Goal: Find specific page/section: Find specific page/section

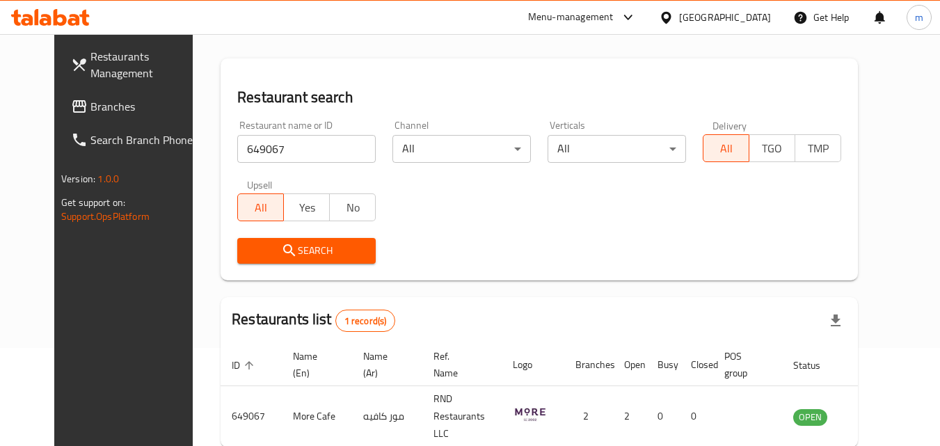
scroll to position [24, 0]
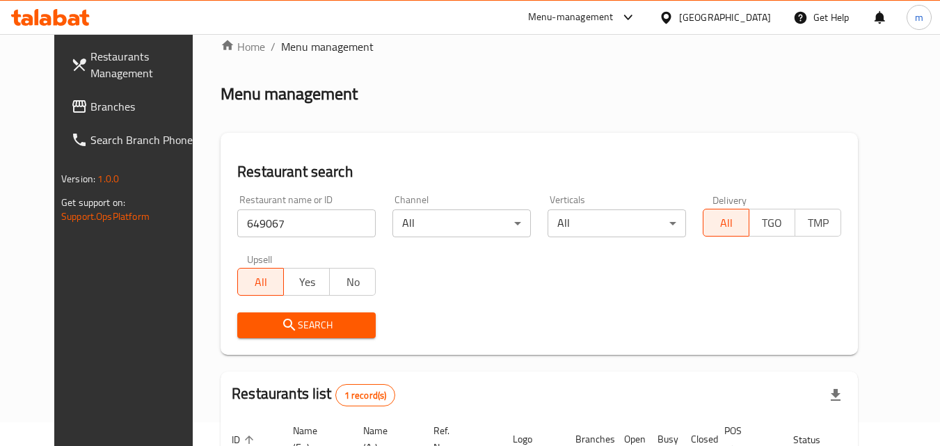
click at [90, 106] on span "Branches" at bounding box center [145, 106] width 110 height 17
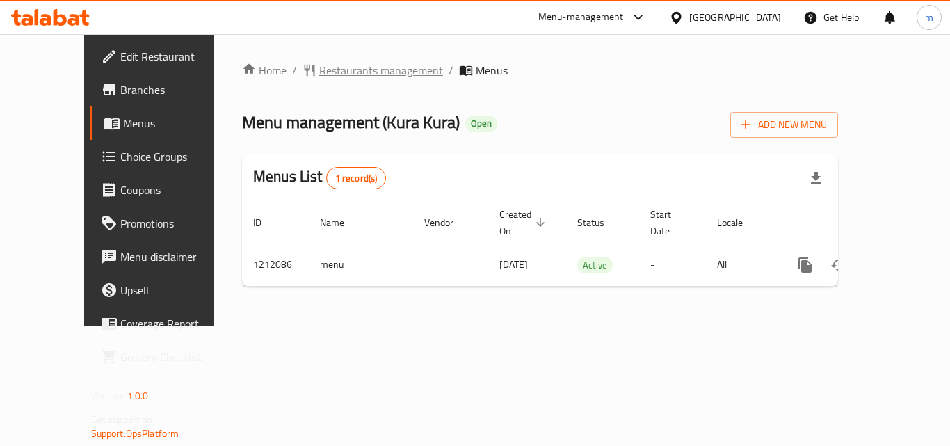
click at [335, 71] on span "Restaurants management" at bounding box center [381, 70] width 124 height 17
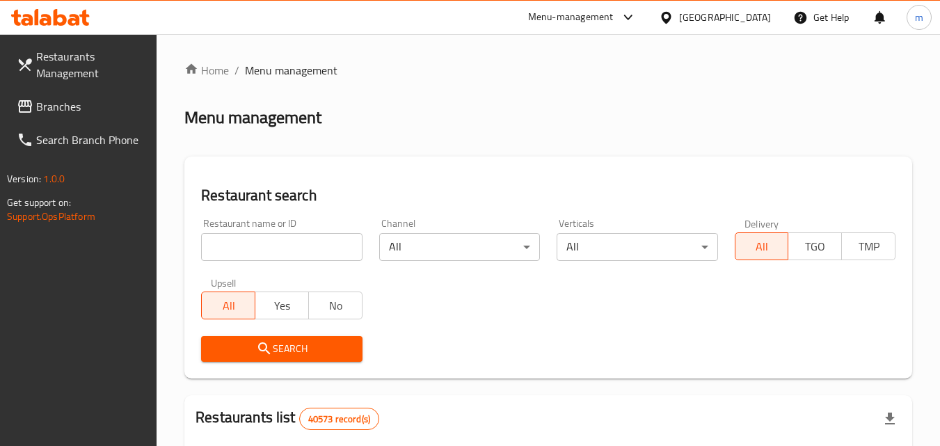
click at [235, 250] on input "search" at bounding box center [281, 247] width 161 height 28
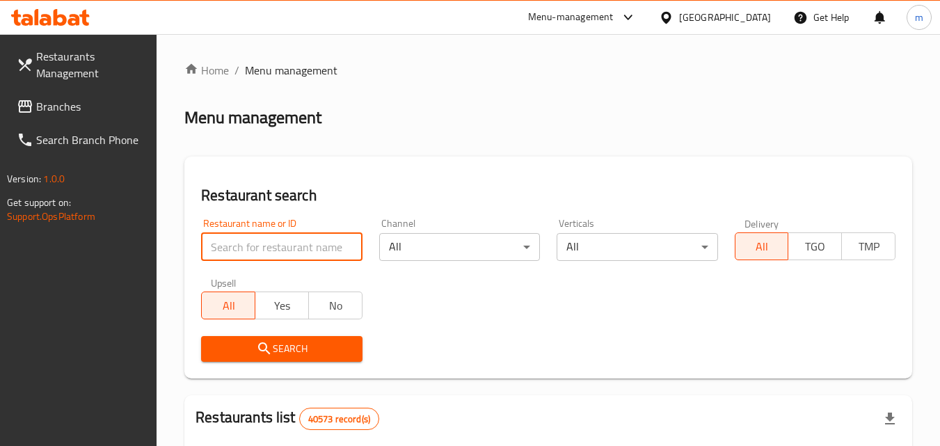
paste input "671547"
type input "671547"
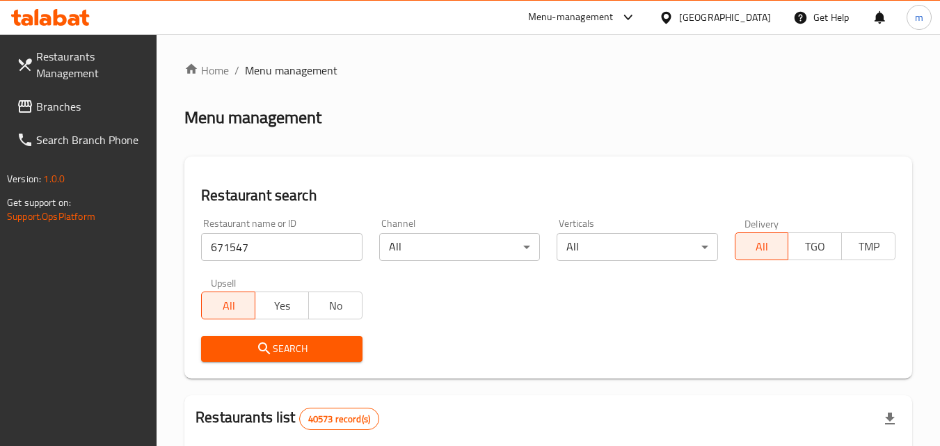
click at [294, 351] on span "Search" at bounding box center [281, 348] width 138 height 17
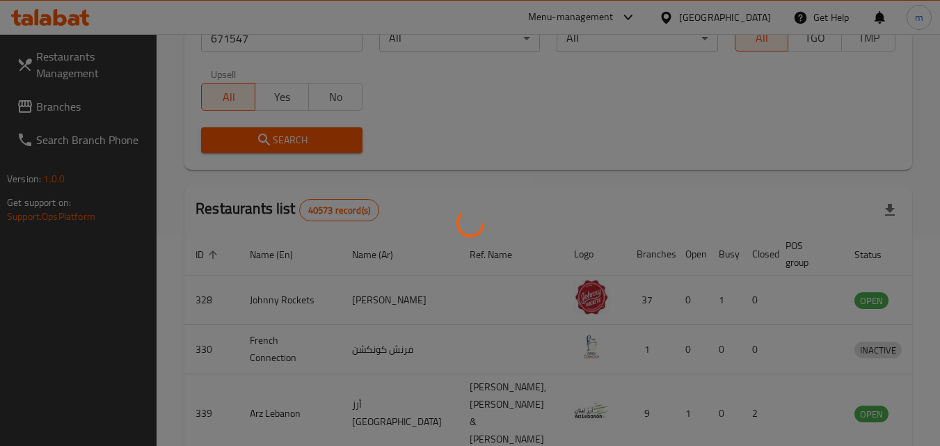
scroll to position [139, 0]
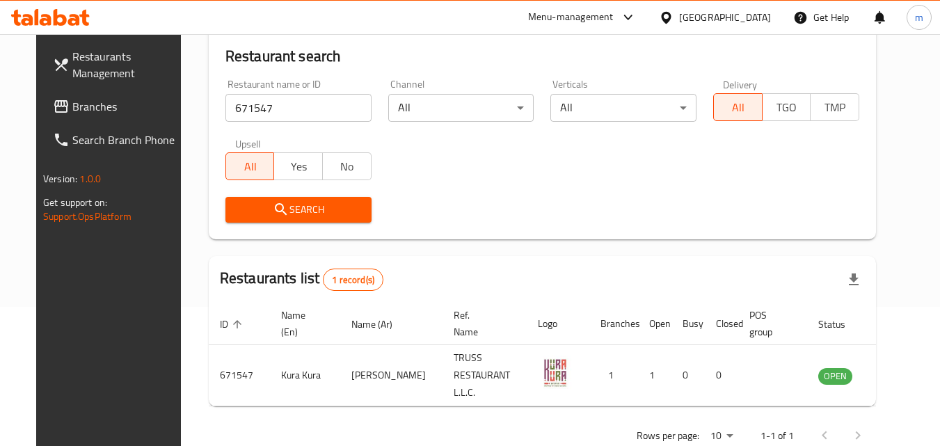
click at [716, 15] on div "[GEOGRAPHIC_DATA]" at bounding box center [725, 17] width 92 height 15
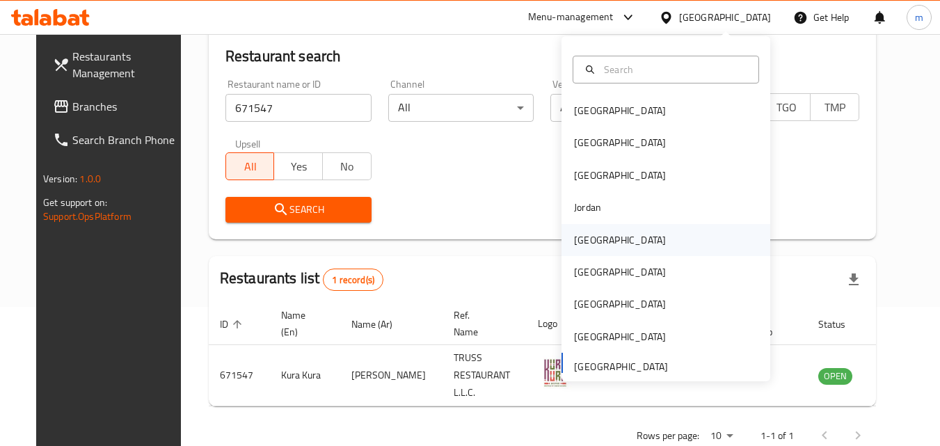
click at [611, 233] on div "[GEOGRAPHIC_DATA]" at bounding box center [665, 240] width 209 height 32
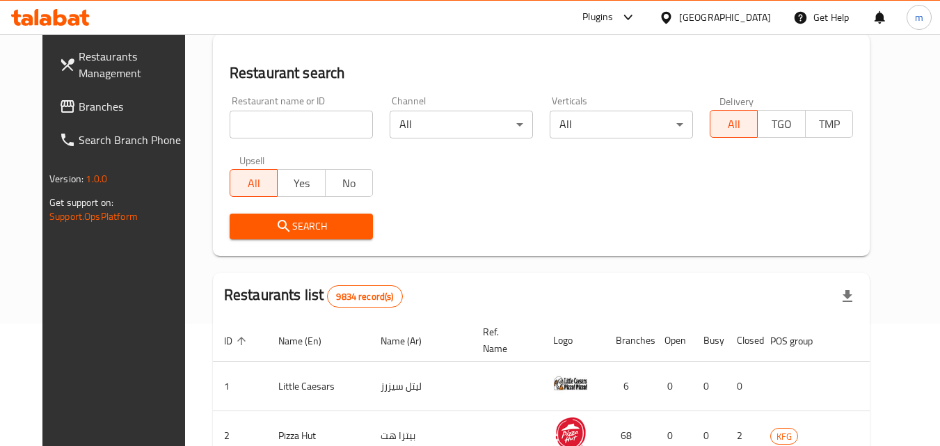
scroll to position [139, 0]
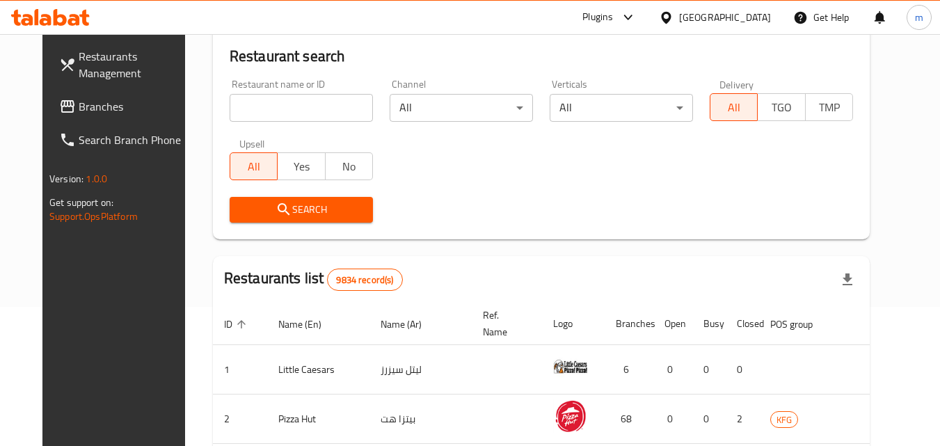
click at [79, 108] on span "Branches" at bounding box center [134, 106] width 110 height 17
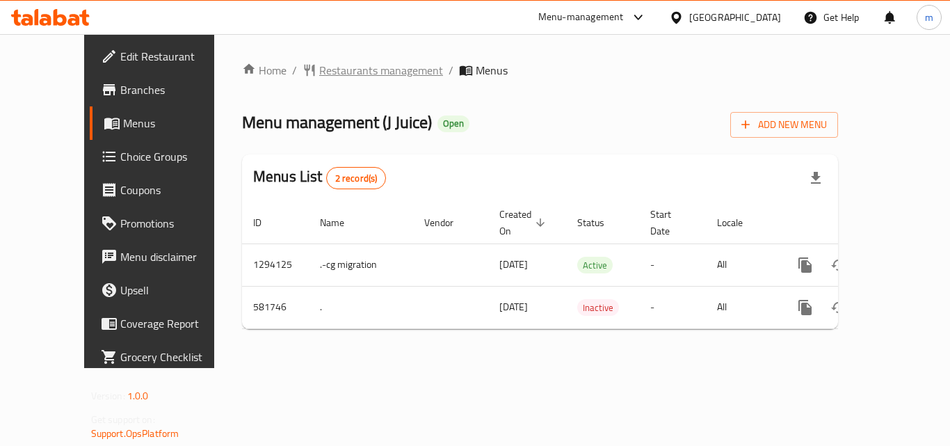
click at [330, 69] on span "Restaurants management" at bounding box center [381, 70] width 124 height 17
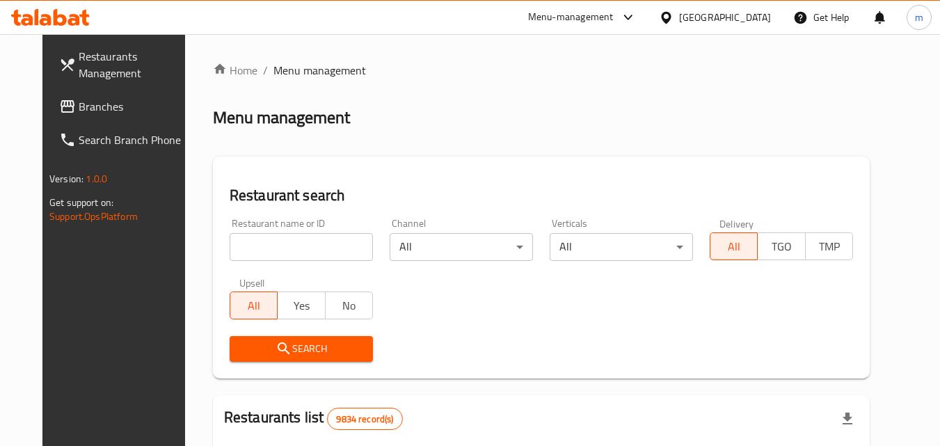
click at [264, 242] on input "search" at bounding box center [300, 247] width 143 height 28
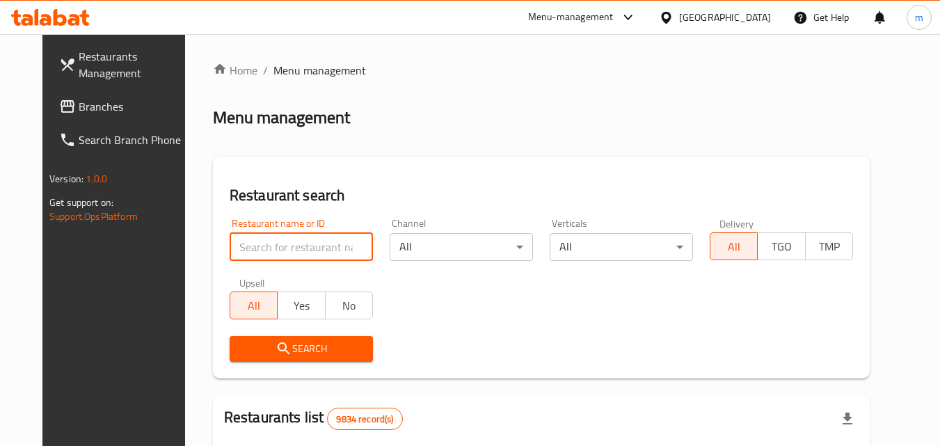
paste input "636874"
type input "636874"
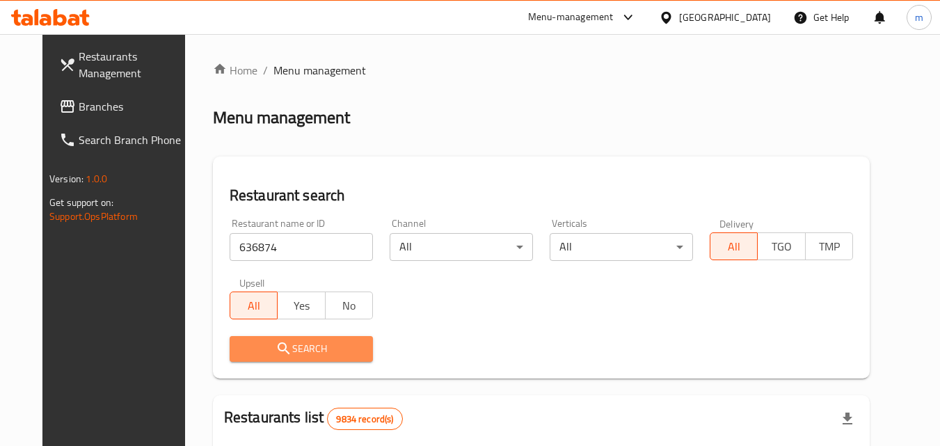
click at [252, 343] on span "Search" at bounding box center [301, 348] width 121 height 17
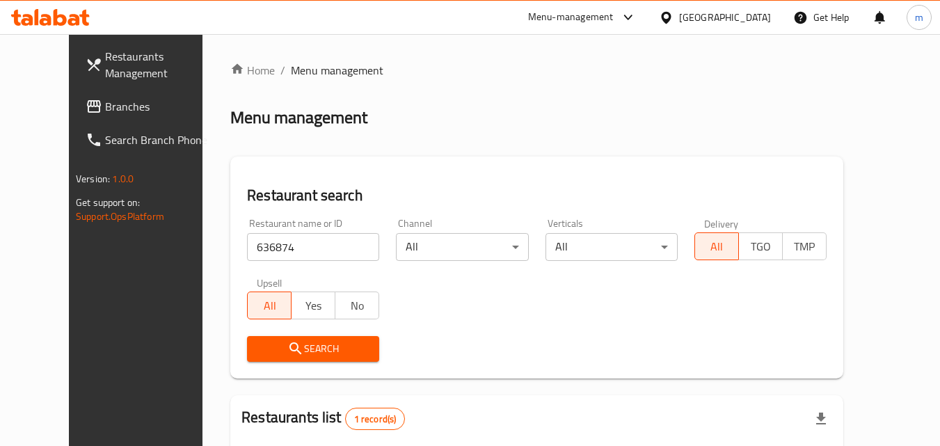
click at [755, 21] on div "[GEOGRAPHIC_DATA]" at bounding box center [725, 17] width 92 height 15
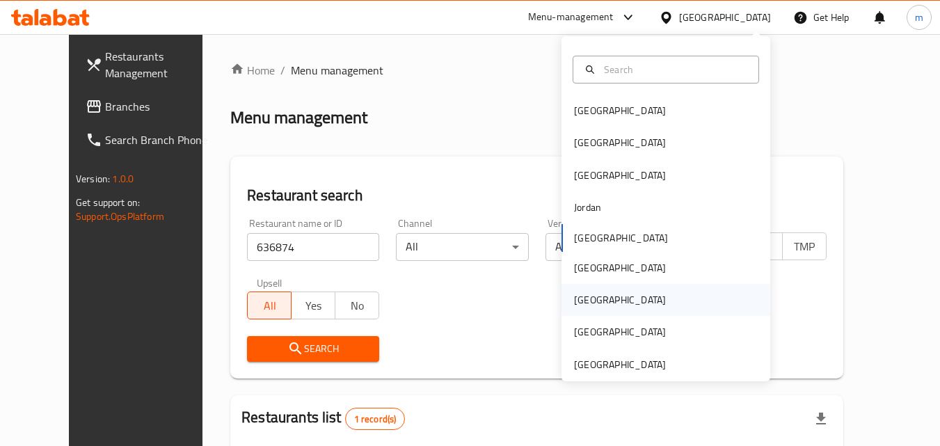
click at [586, 298] on div "[GEOGRAPHIC_DATA]" at bounding box center [620, 299] width 92 height 15
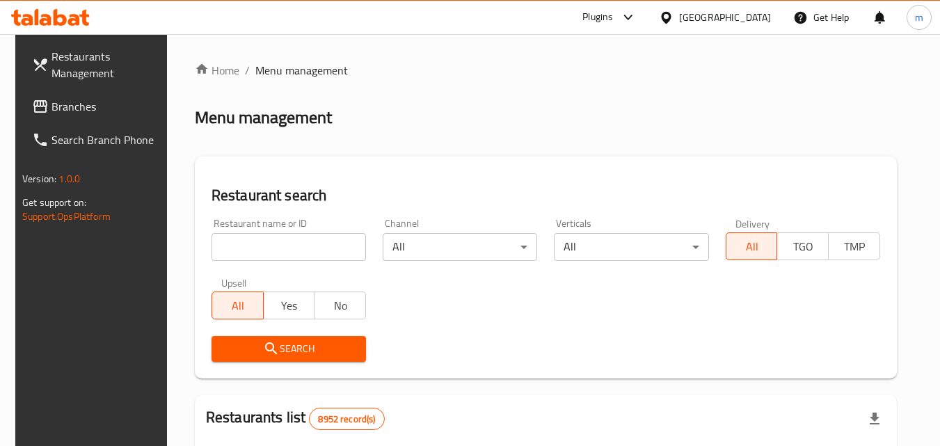
click at [65, 110] on span "Branches" at bounding box center [106, 106] width 110 height 17
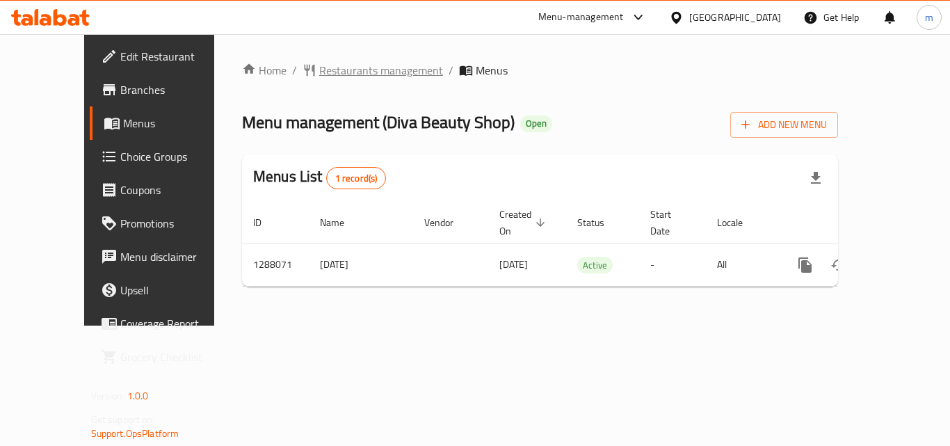
click at [325, 63] on span "Restaurants management" at bounding box center [381, 70] width 124 height 17
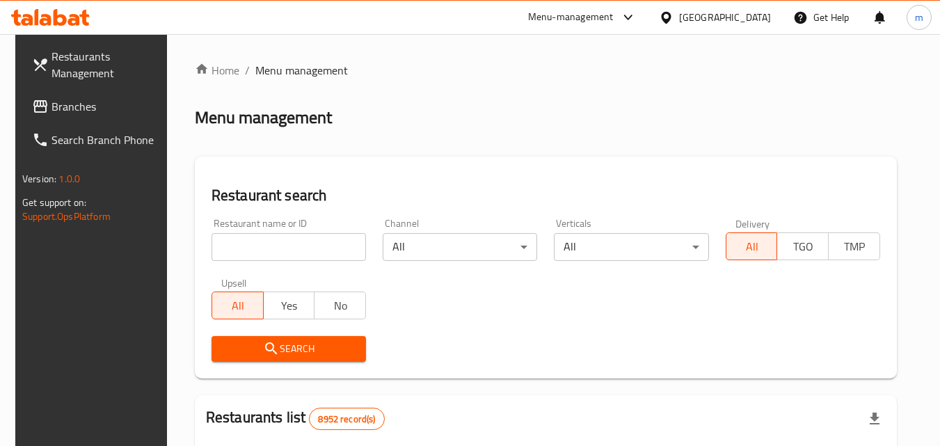
click at [227, 248] on div "Home / Menu management Menu management Restaurant search Restaurant name or ID …" at bounding box center [546, 450] width 702 height 777
click at [280, 235] on input "search" at bounding box center [288, 247] width 154 height 28
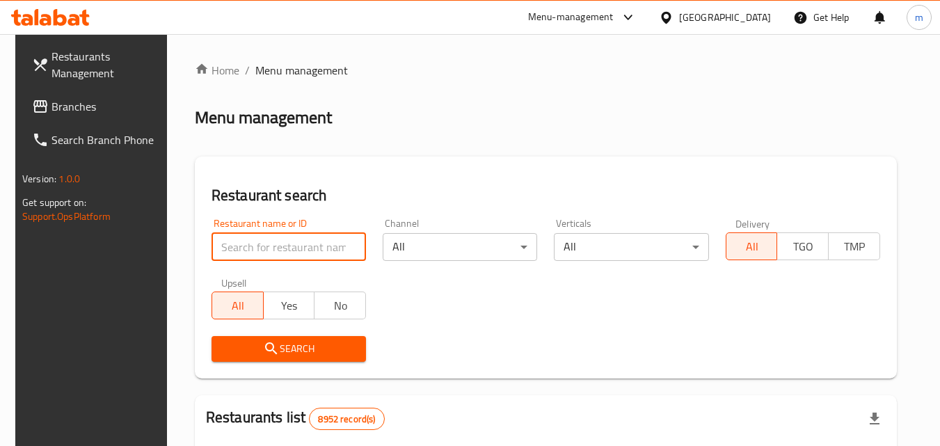
paste input "696964"
type input "696964"
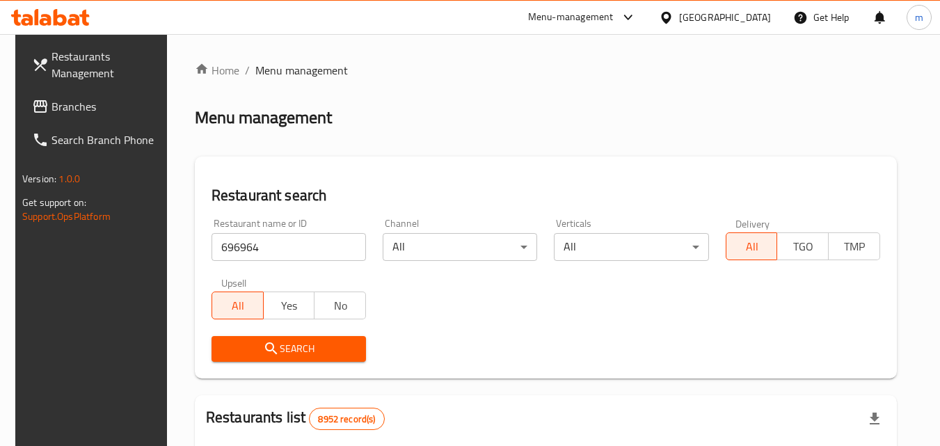
click at [298, 338] on button "Search" at bounding box center [288, 349] width 154 height 26
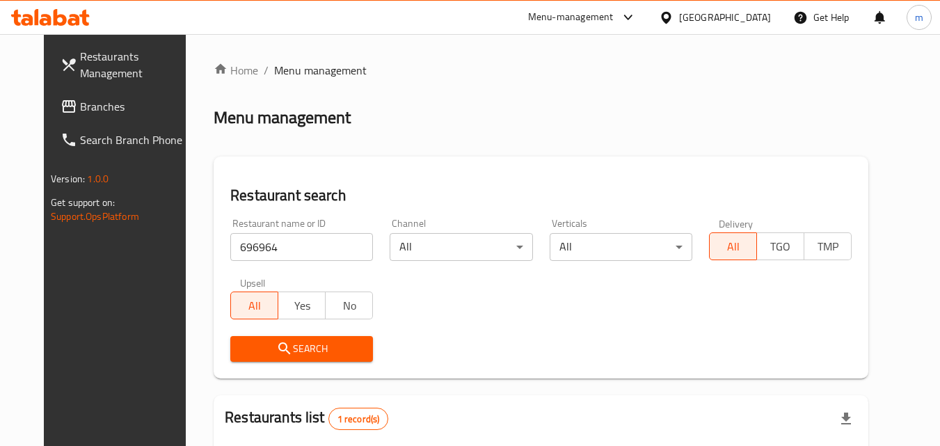
click at [80, 106] on span "Branches" at bounding box center [135, 106] width 110 height 17
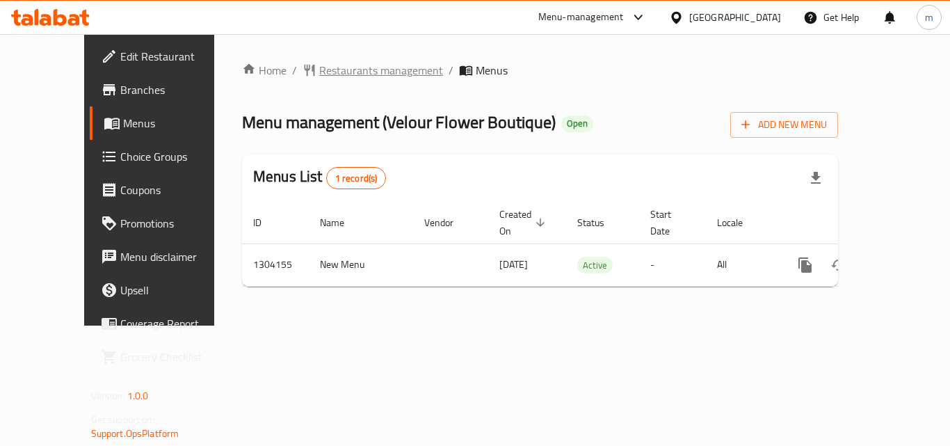
click at [319, 78] on span "Restaurants management" at bounding box center [381, 70] width 124 height 17
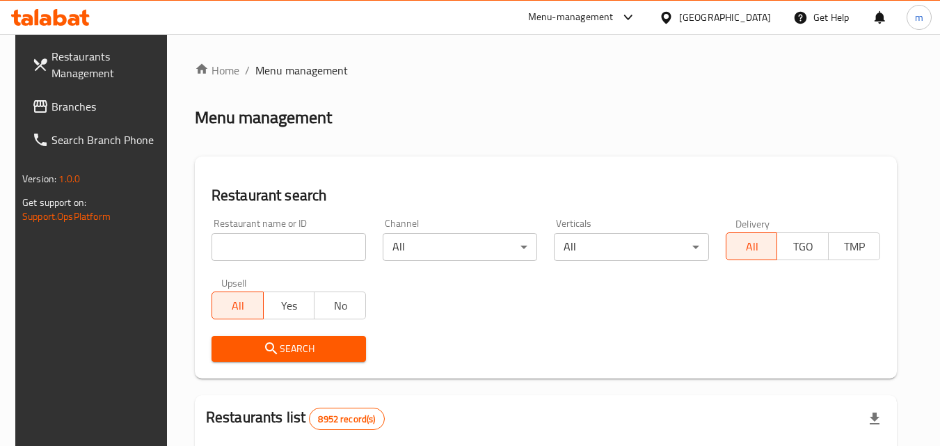
click at [253, 254] on input "search" at bounding box center [288, 247] width 154 height 28
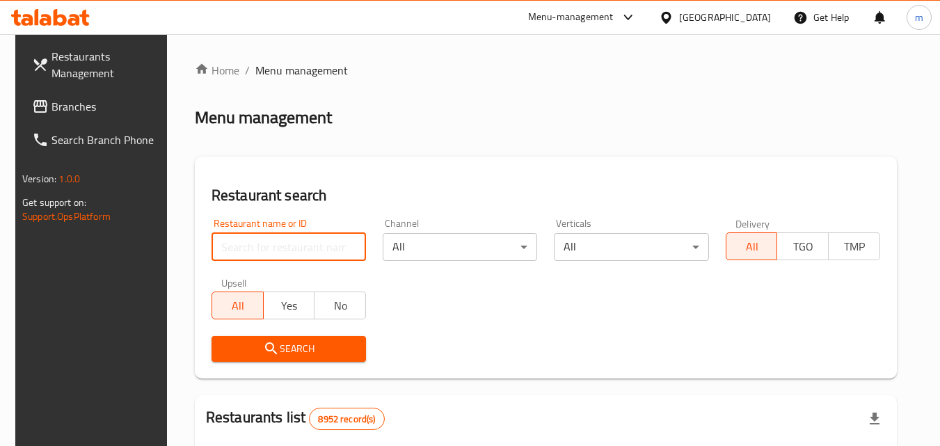
paste input "703085"
type input "703085"
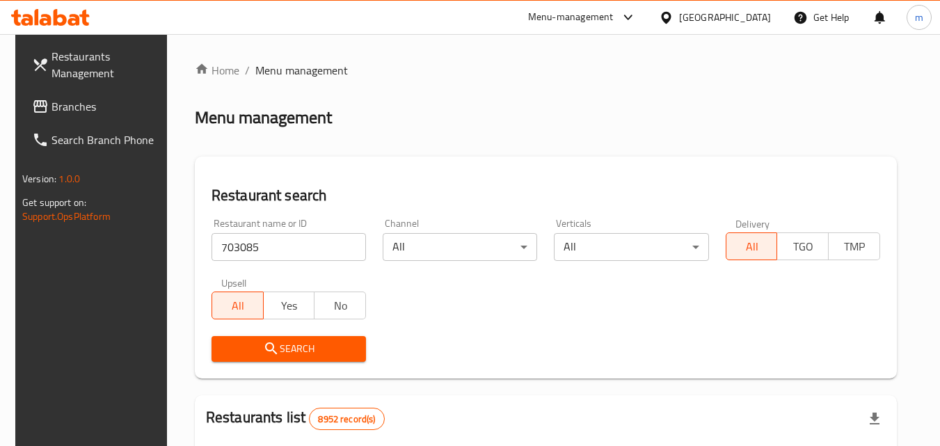
click at [265, 350] on icon "submit" at bounding box center [271, 348] width 12 height 12
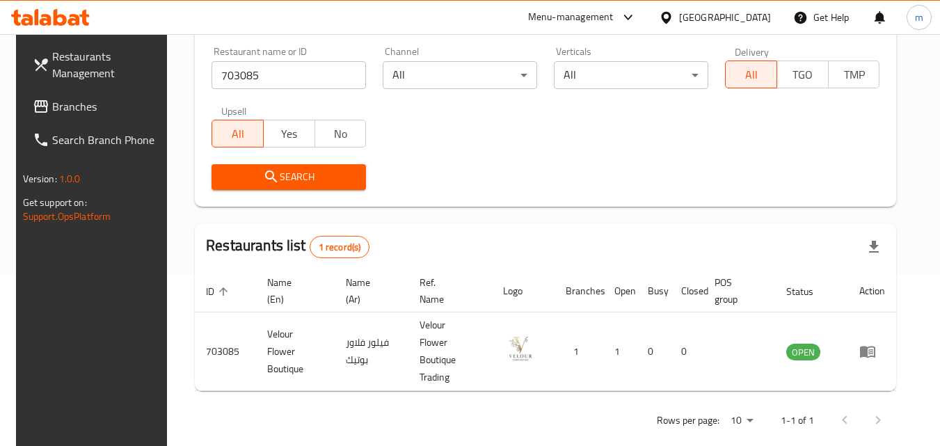
scroll to position [175, 0]
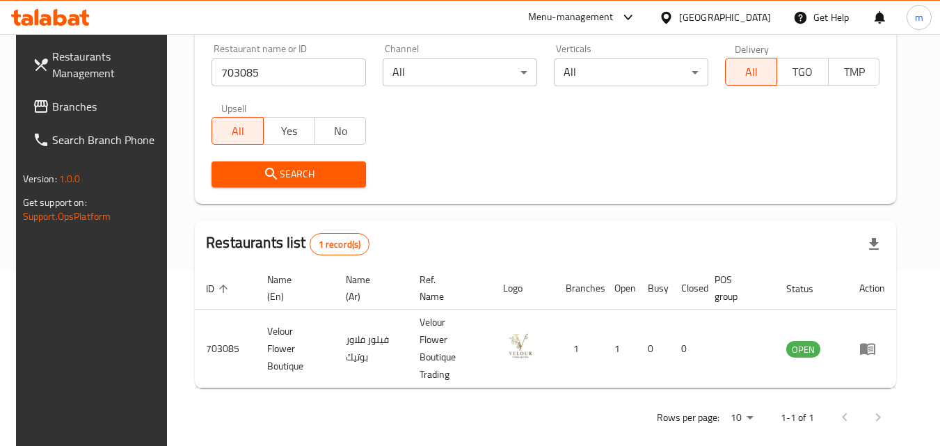
click at [759, 17] on div "[GEOGRAPHIC_DATA]" at bounding box center [725, 17] width 92 height 15
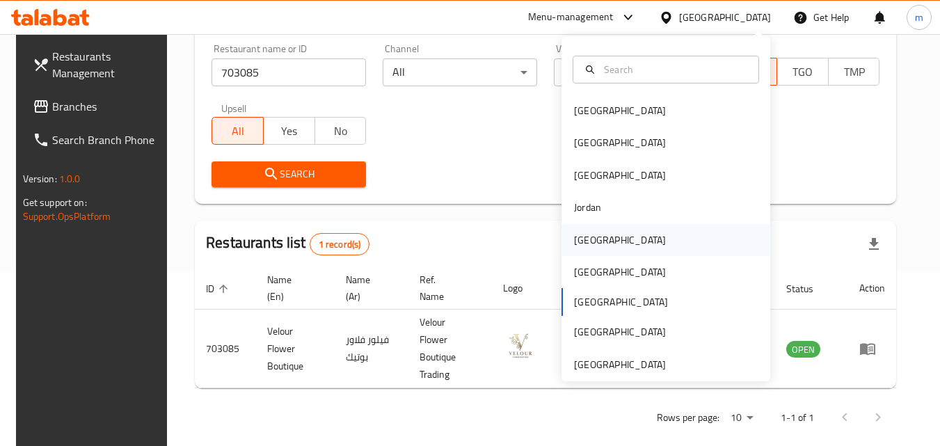
click at [582, 238] on div "[GEOGRAPHIC_DATA]" at bounding box center [620, 239] width 92 height 15
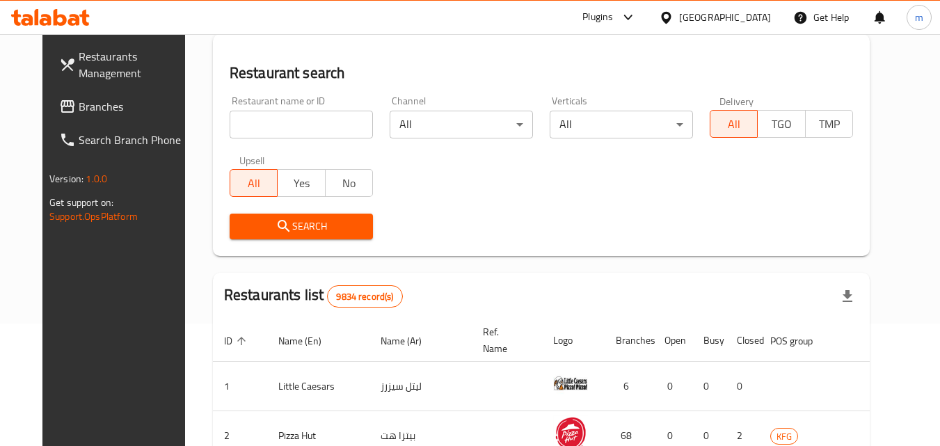
scroll to position [175, 0]
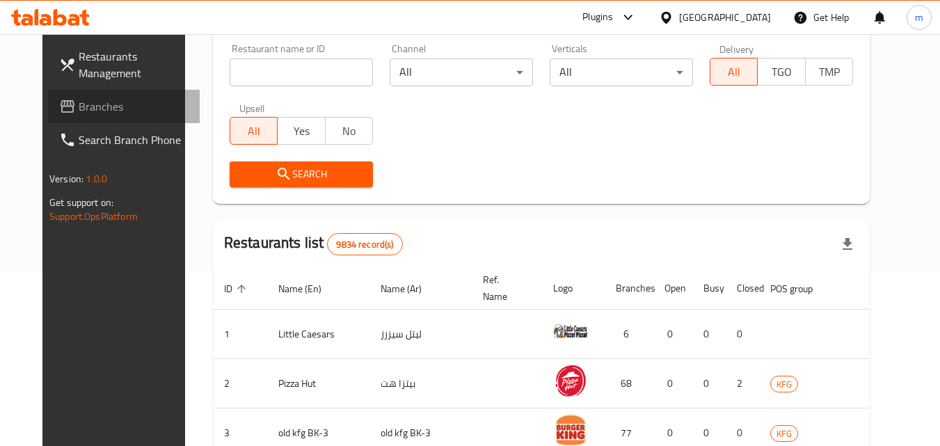
click at [79, 110] on span "Branches" at bounding box center [134, 106] width 110 height 17
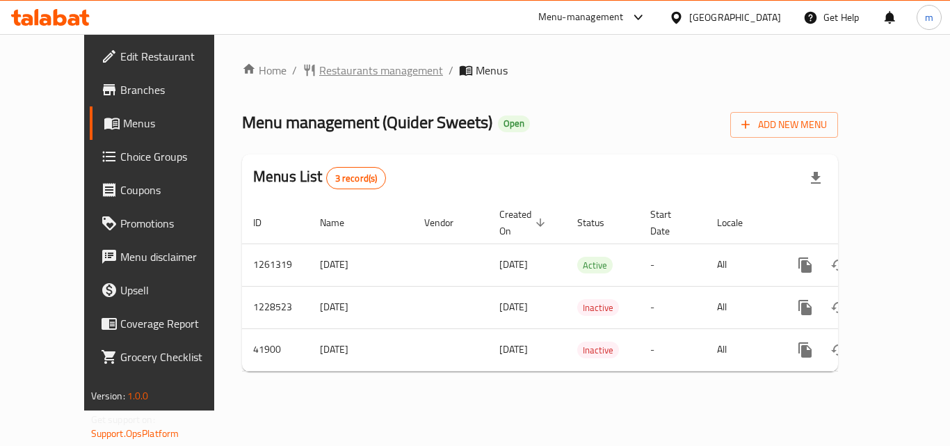
click at [319, 62] on span "Restaurants management" at bounding box center [381, 70] width 124 height 17
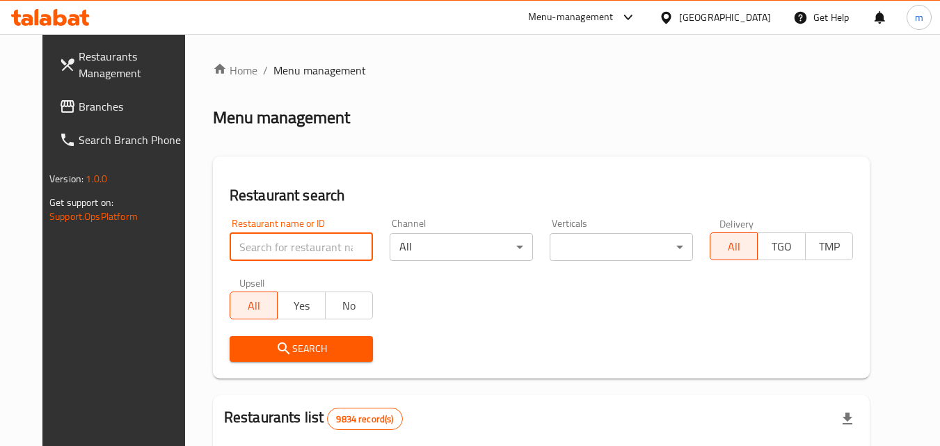
click at [240, 240] on input "search" at bounding box center [300, 247] width 143 height 28
paste input "21862"
type input "21862"
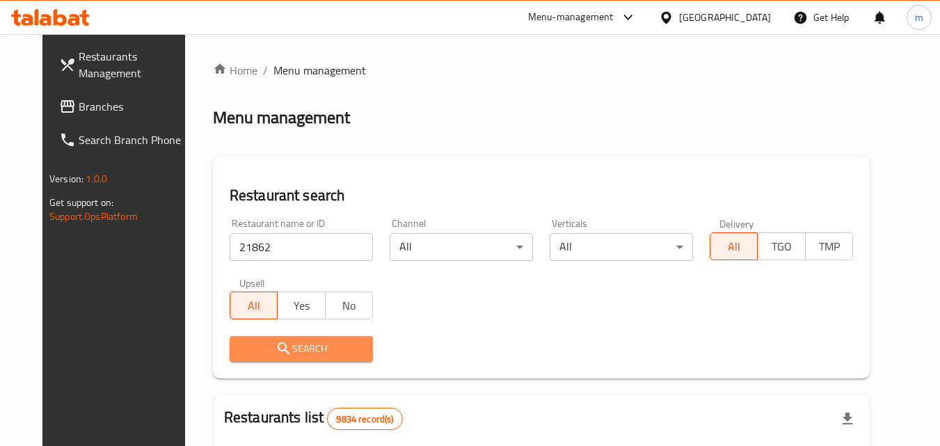
click at [268, 358] on button "Search" at bounding box center [300, 349] width 143 height 26
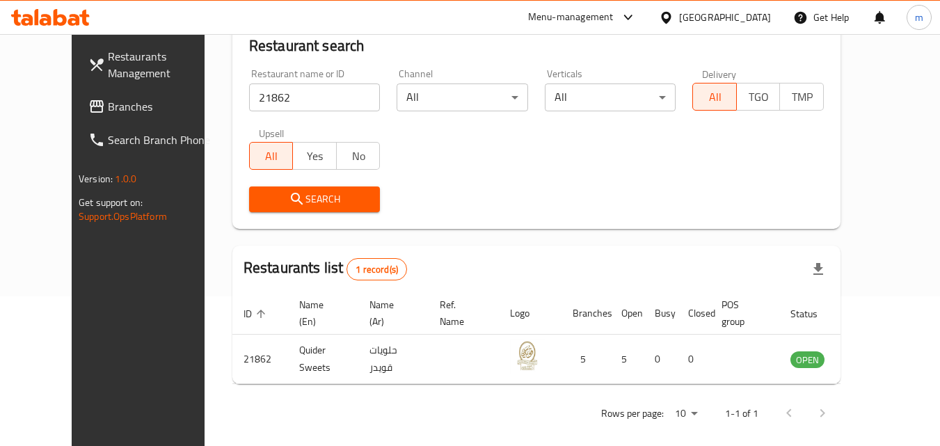
scroll to position [163, 0]
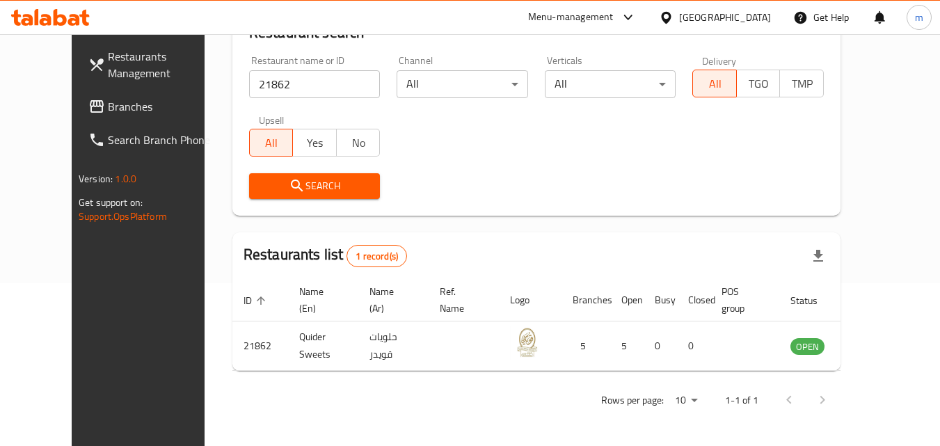
click at [673, 10] on icon at bounding box center [666, 17] width 15 height 15
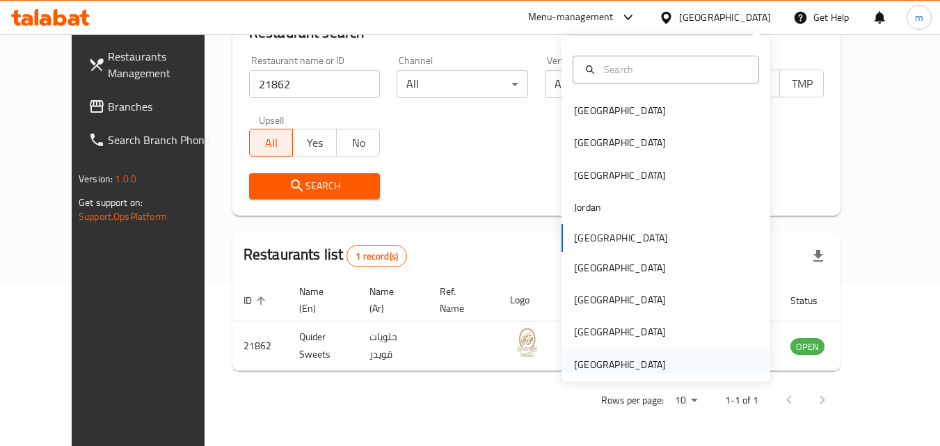
click at [634, 360] on div "[GEOGRAPHIC_DATA]" at bounding box center [620, 364] width 92 height 15
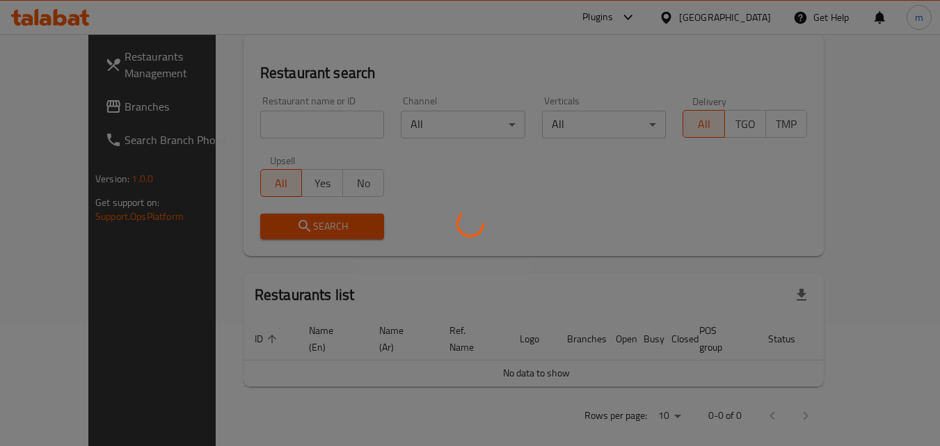
scroll to position [163, 0]
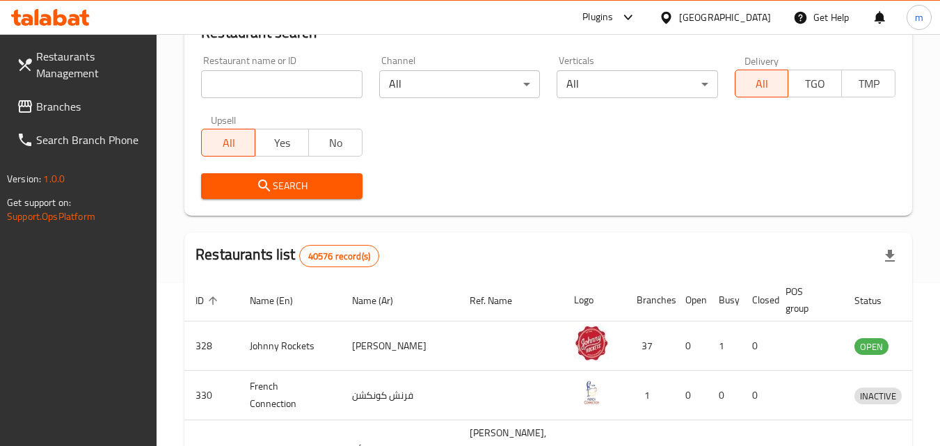
click at [58, 115] on span "Branches" at bounding box center [91, 106] width 110 height 17
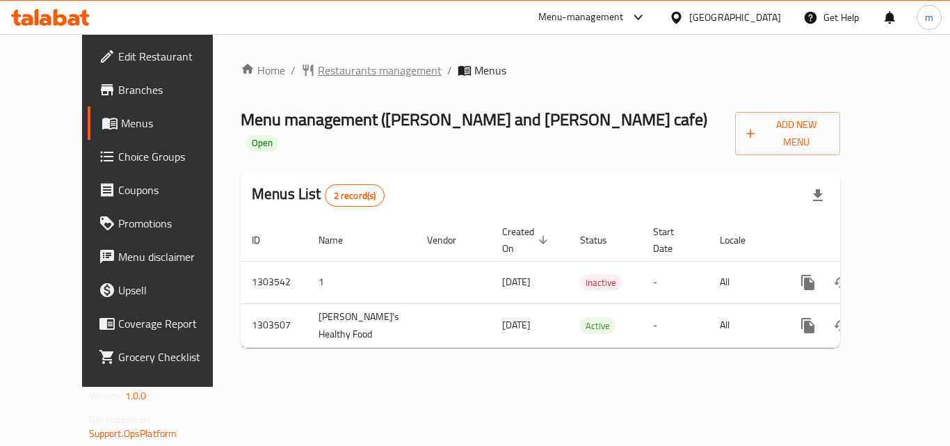
click at [318, 66] on span "Restaurants management" at bounding box center [380, 70] width 124 height 17
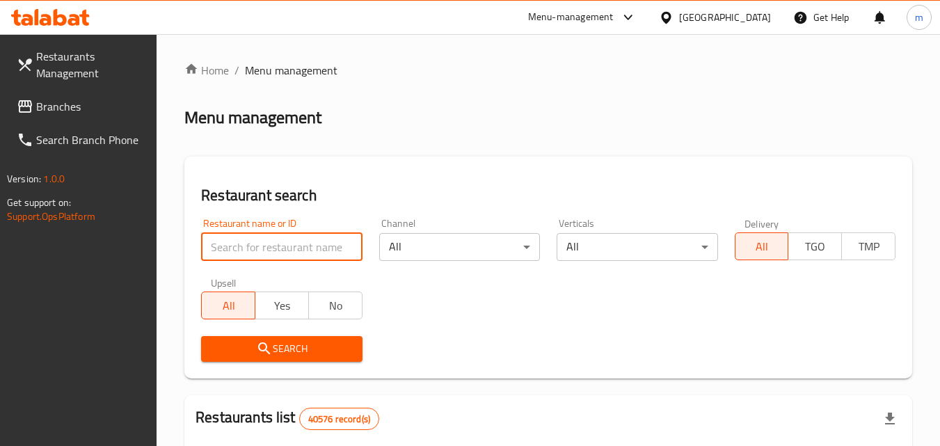
click at [281, 248] on input "search" at bounding box center [281, 247] width 161 height 28
paste input "702421"
type input "702421"
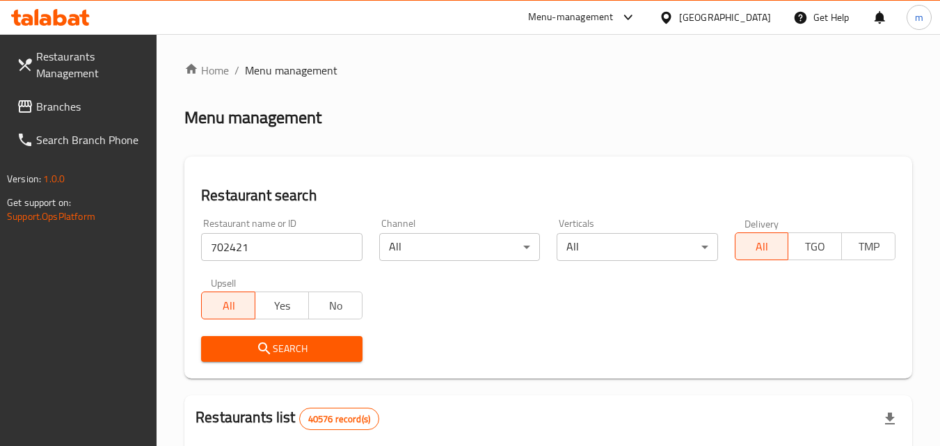
click at [284, 351] on span "Search" at bounding box center [281, 348] width 138 height 17
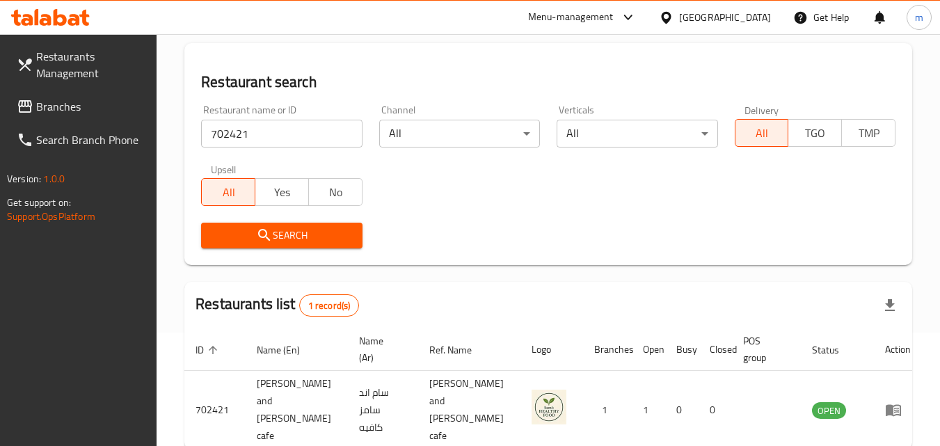
scroll to position [93, 0]
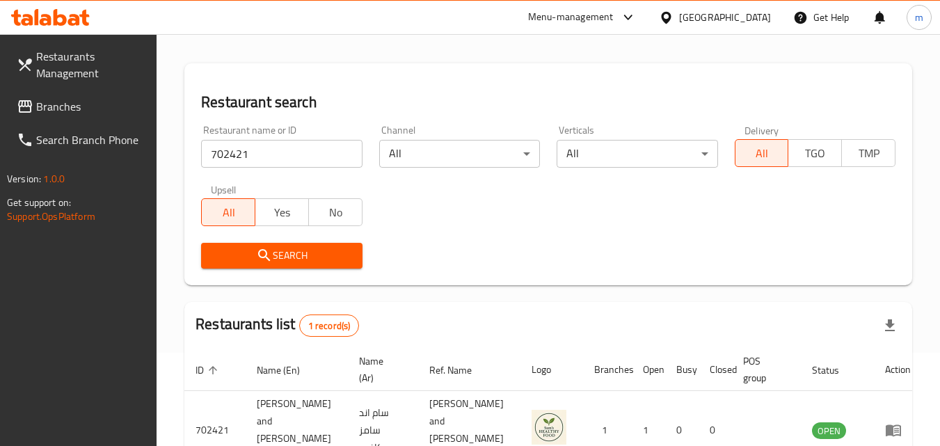
click at [74, 111] on span "Branches" at bounding box center [91, 106] width 110 height 17
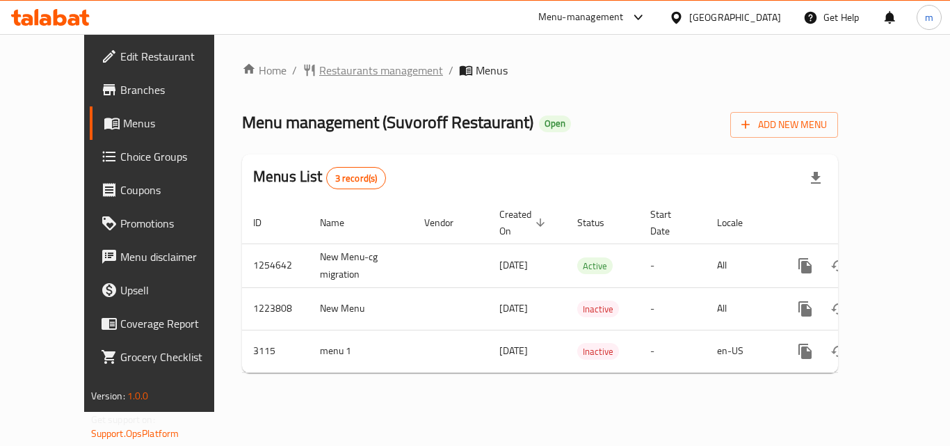
click at [331, 66] on span "Restaurants management" at bounding box center [381, 70] width 124 height 17
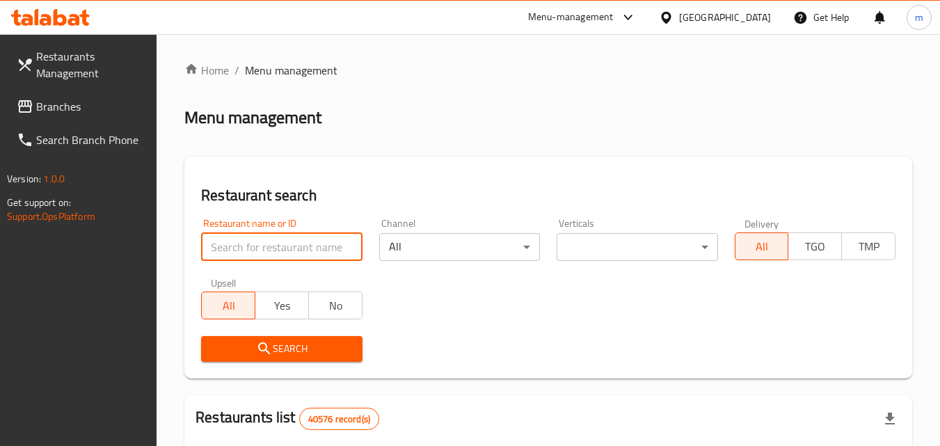
click at [291, 246] on input "search" at bounding box center [281, 247] width 161 height 28
paste input "2064"
type input "2064"
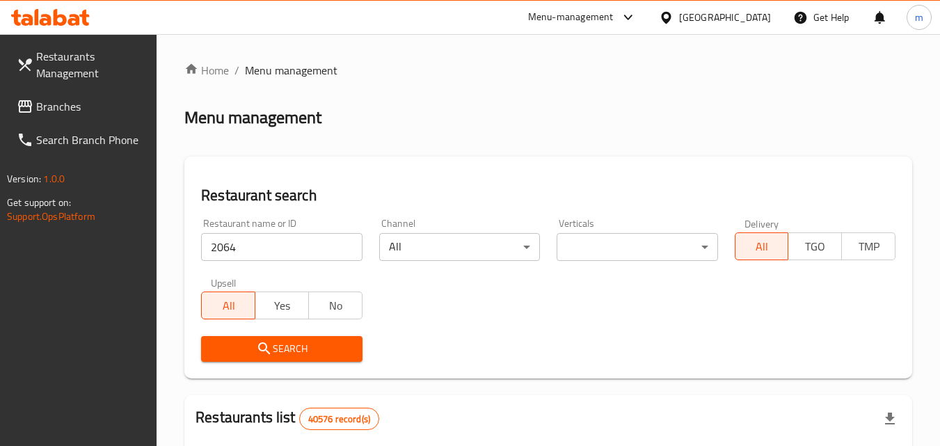
click at [289, 346] on span "Search" at bounding box center [281, 348] width 138 height 17
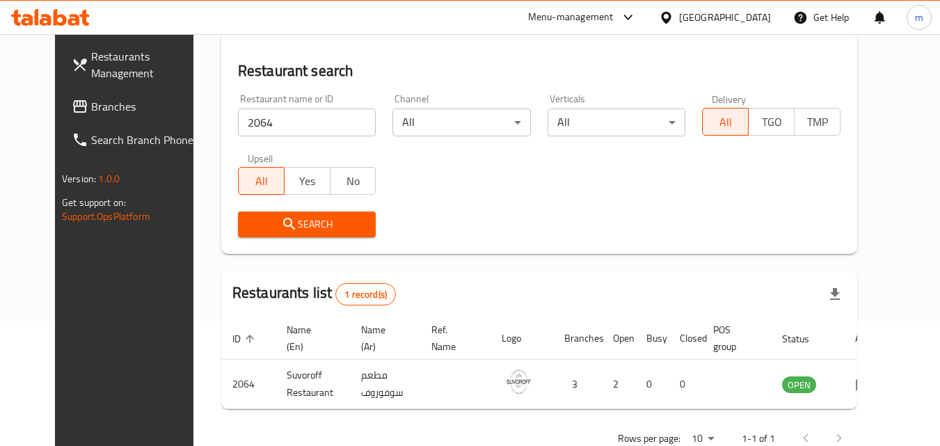
scroll to position [93, 0]
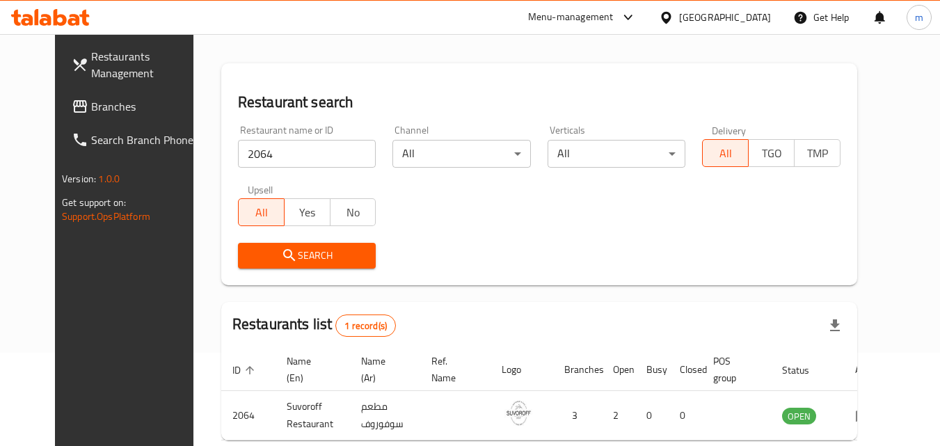
click at [700, 10] on div "[GEOGRAPHIC_DATA]" at bounding box center [725, 17] width 92 height 15
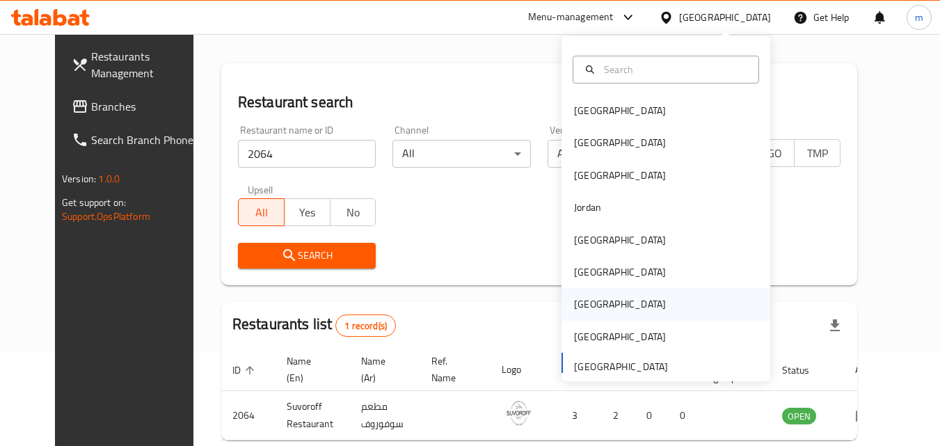
click at [588, 307] on div "Qatar" at bounding box center [620, 304] width 114 height 32
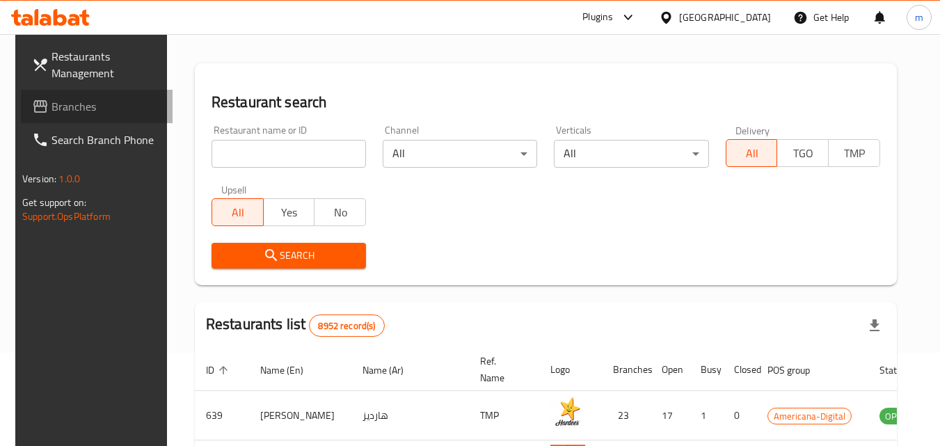
click at [56, 108] on span "Branches" at bounding box center [106, 106] width 110 height 17
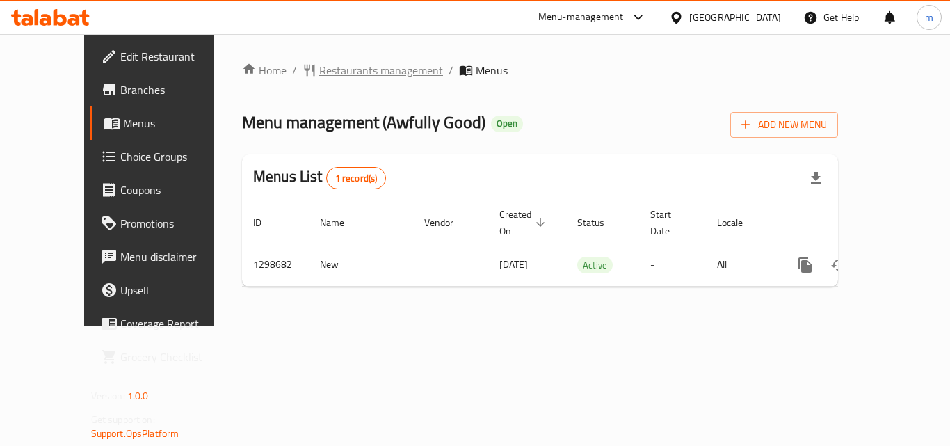
click at [327, 78] on span "Restaurants management" at bounding box center [381, 70] width 124 height 17
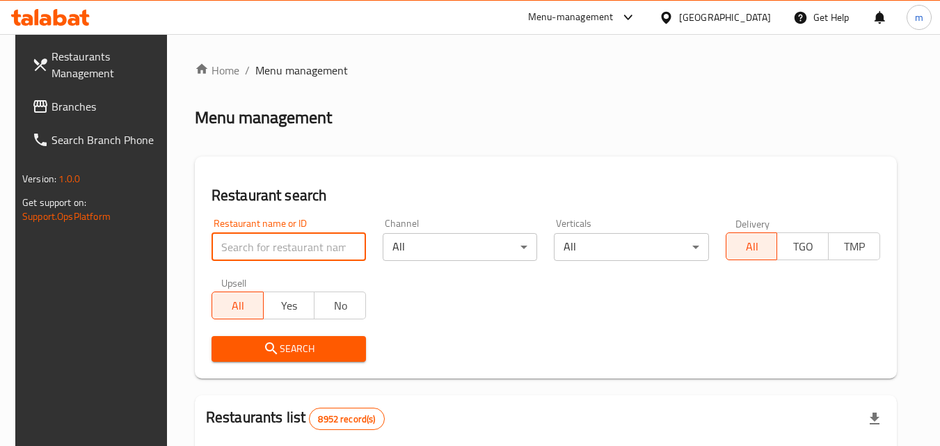
click at [277, 250] on input "search" at bounding box center [288, 247] width 154 height 28
paste input "701056"
type input "701056"
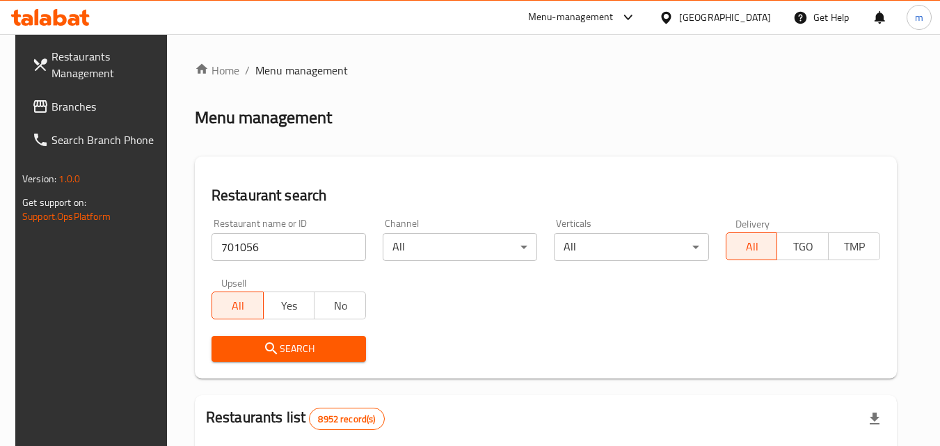
click at [289, 336] on button "Search" at bounding box center [288, 349] width 154 height 26
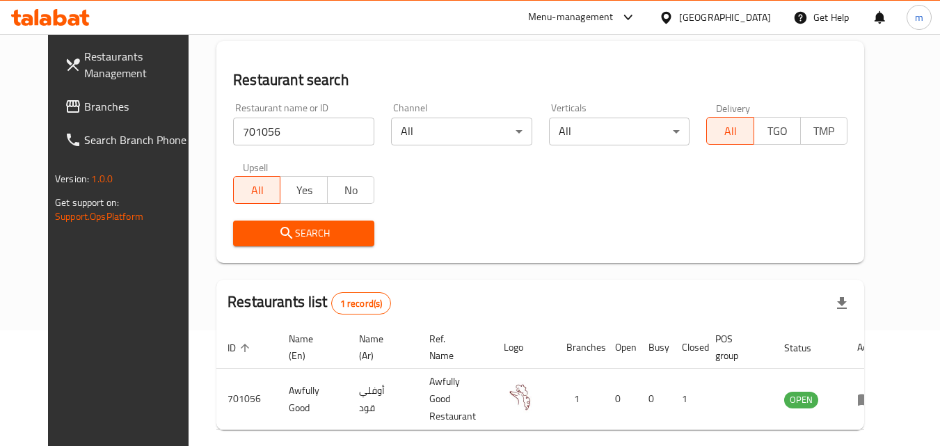
scroll to position [93, 0]
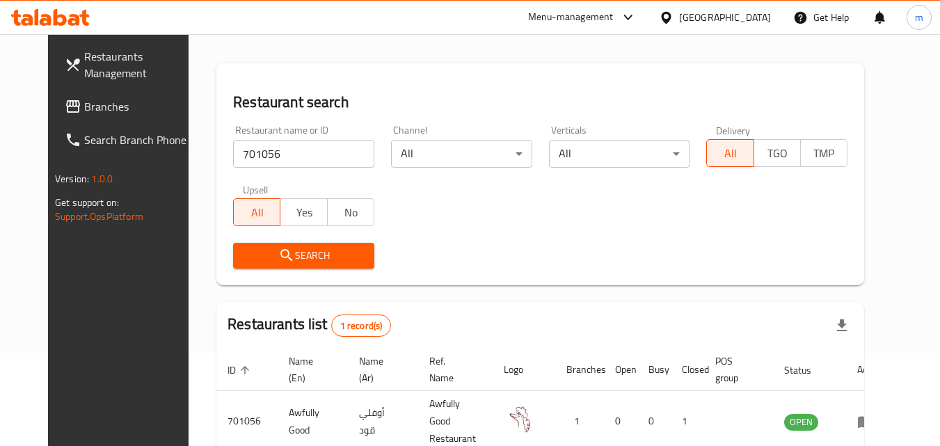
click at [768, 10] on div "Qatar" at bounding box center [725, 17] width 92 height 15
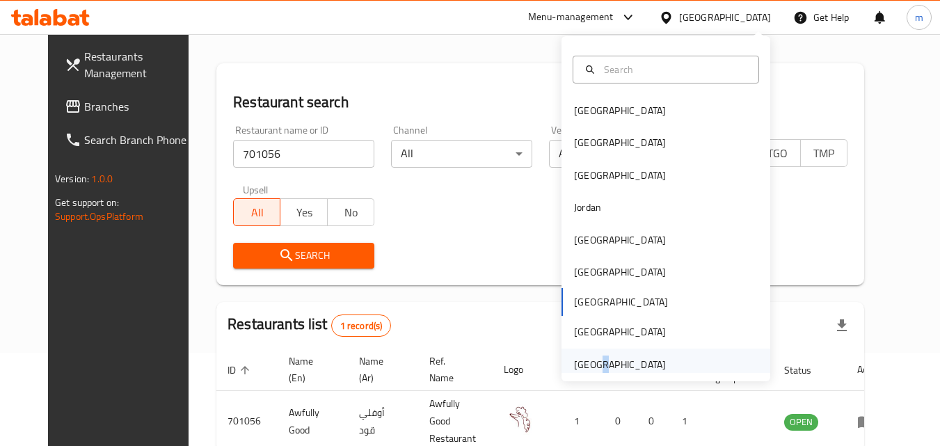
click at [589, 366] on div "[GEOGRAPHIC_DATA]" at bounding box center [620, 364] width 114 height 32
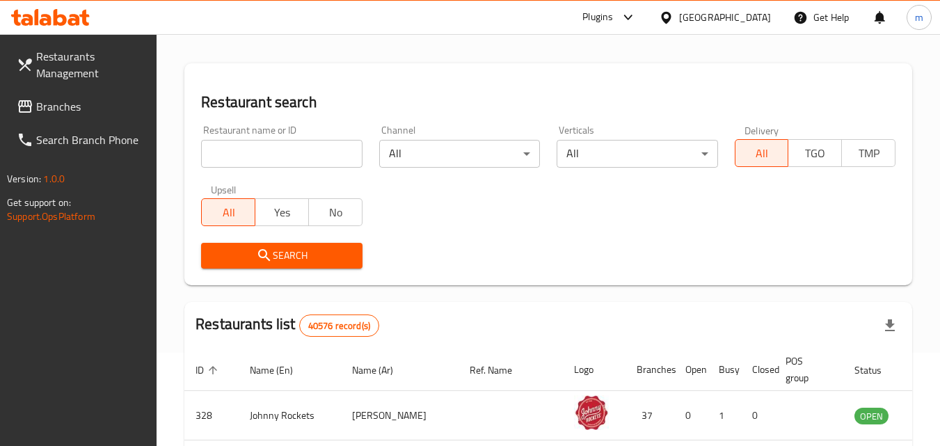
click at [61, 104] on span "Branches" at bounding box center [91, 106] width 110 height 17
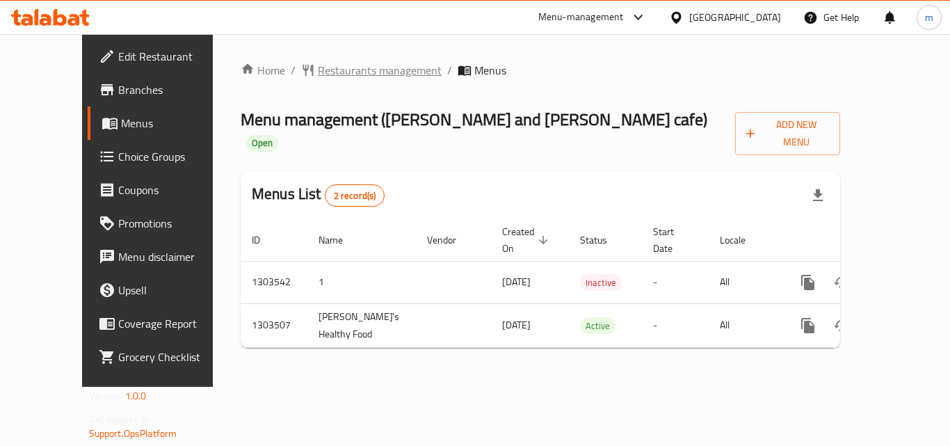
click at [357, 68] on span "Restaurants management" at bounding box center [380, 70] width 124 height 17
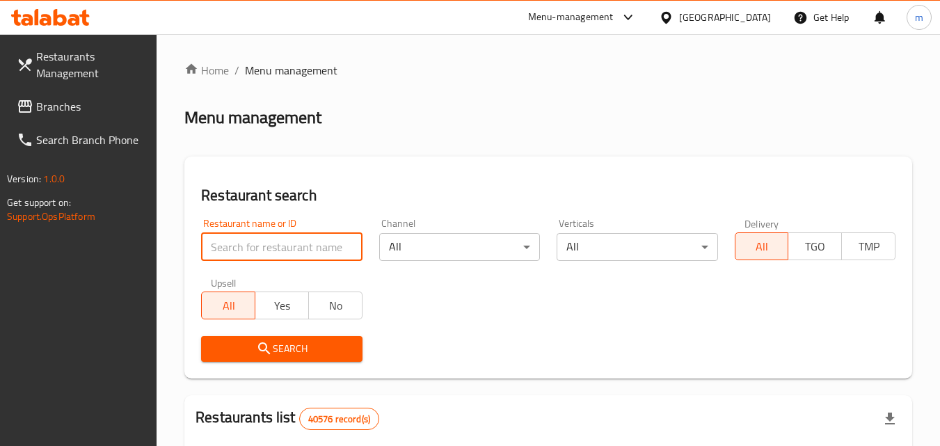
click at [276, 250] on input "search" at bounding box center [281, 247] width 161 height 28
paste input "702421"
type input "702421"
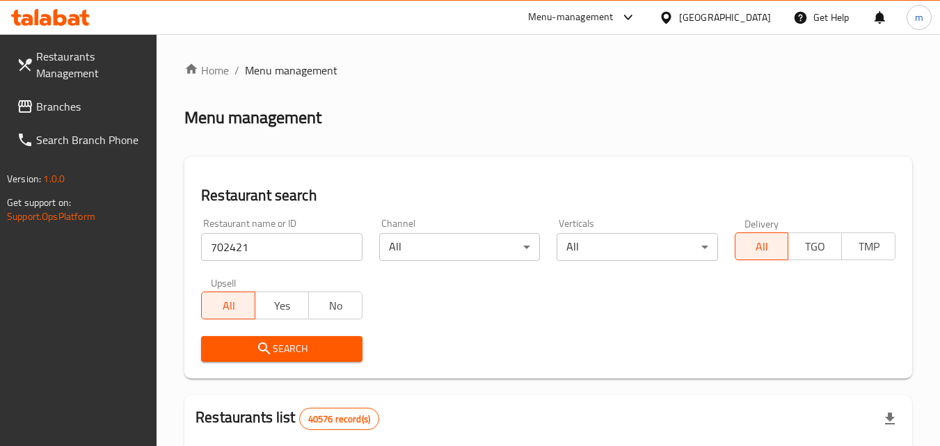
click at [288, 342] on span "Search" at bounding box center [281, 348] width 138 height 17
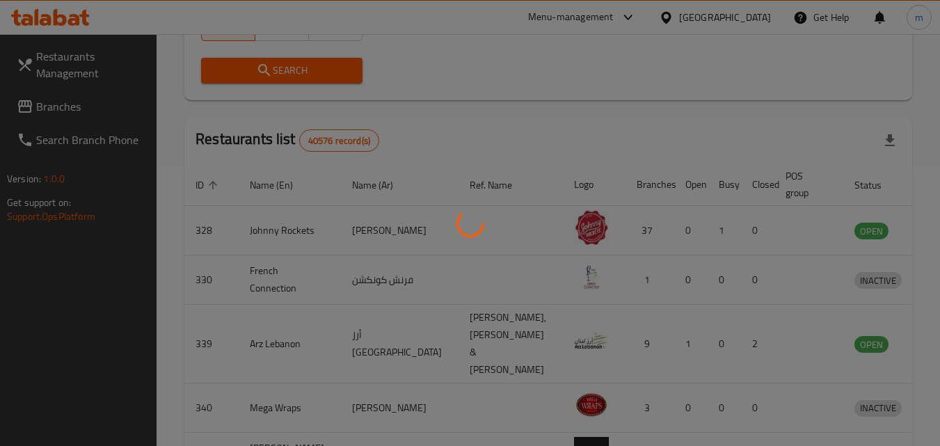
scroll to position [163, 0]
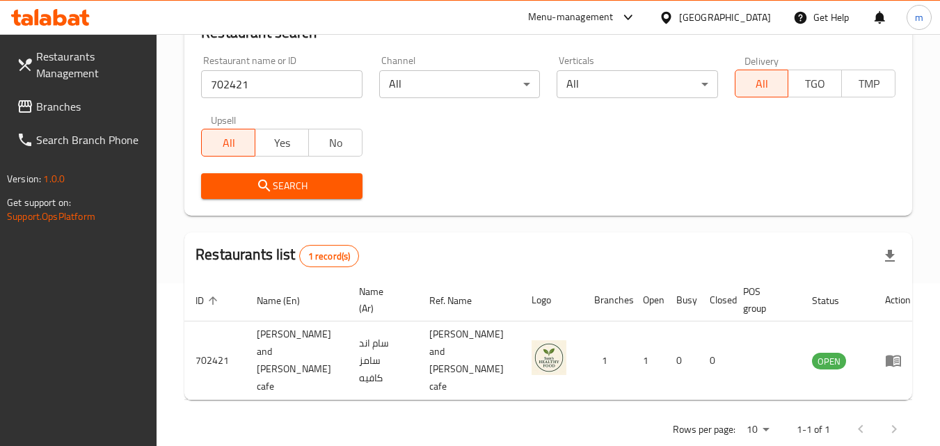
click at [72, 106] on span "Branches" at bounding box center [91, 106] width 110 height 17
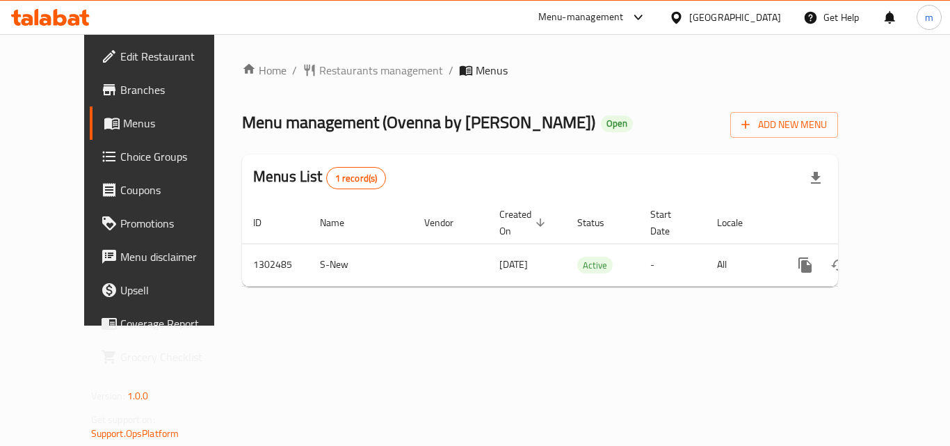
click at [291, 59] on div "Home / Restaurants management / Menus Menu management ( Ovenna by Sindbad baker…" at bounding box center [540, 179] width 652 height 291
click at [319, 79] on span "Restaurants management" at bounding box center [381, 70] width 124 height 17
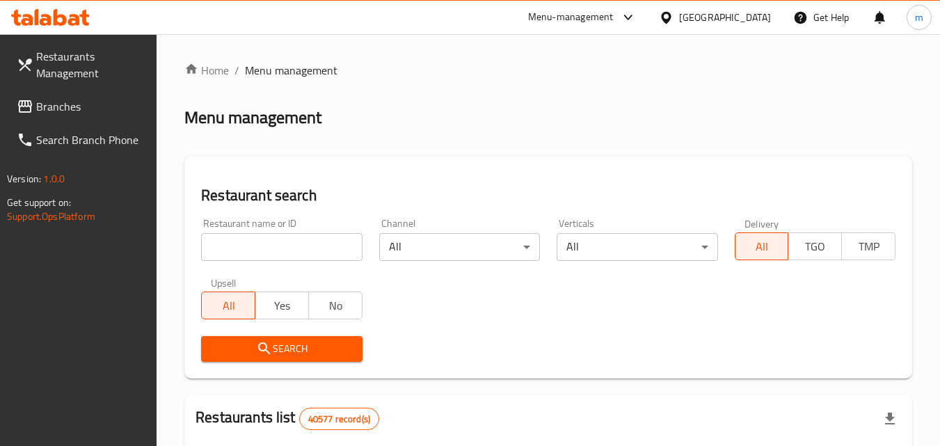
click at [277, 248] on input "search" at bounding box center [281, 247] width 161 height 28
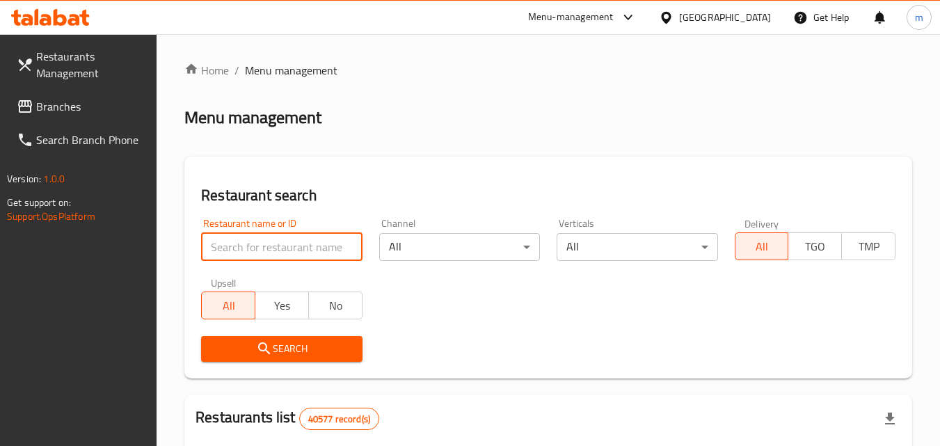
paste input "702440"
type input "702440"
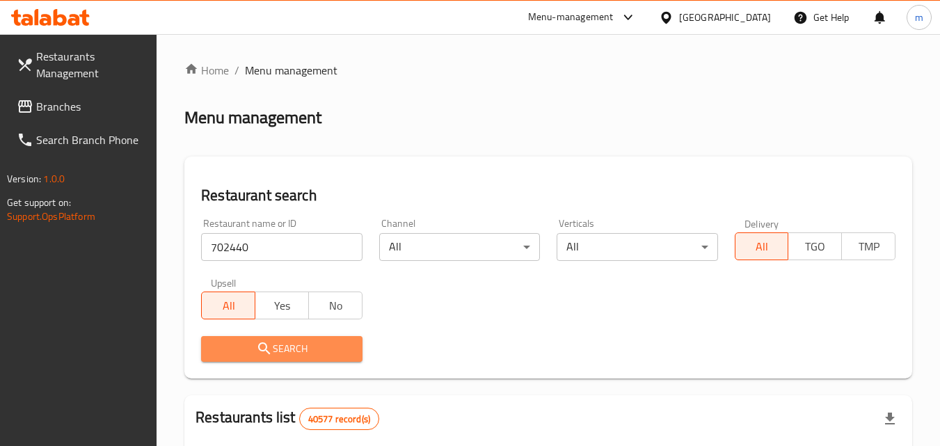
click at [288, 355] on span "Search" at bounding box center [281, 348] width 138 height 17
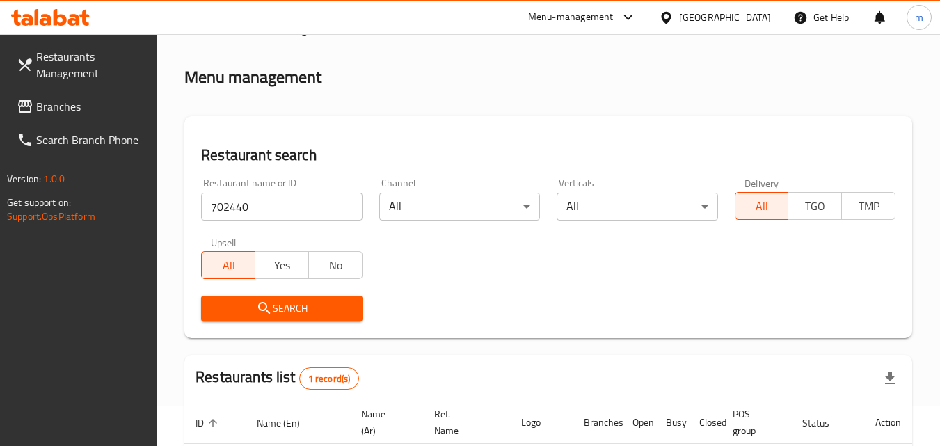
scroll to position [175, 0]
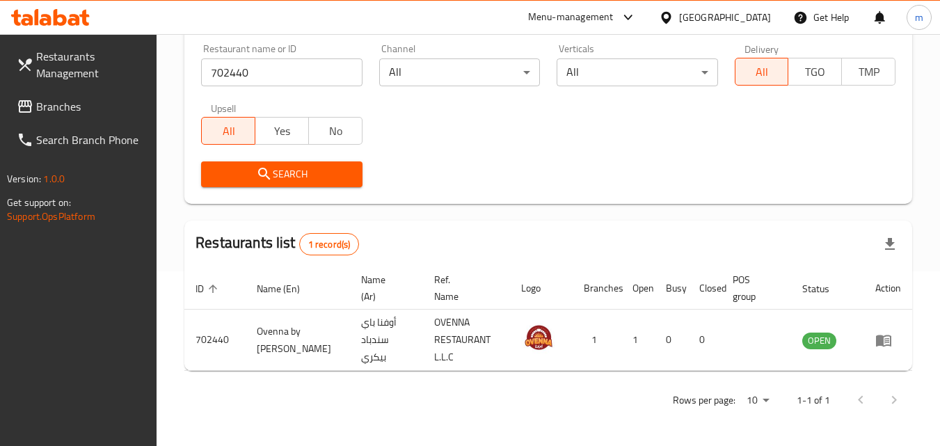
click at [736, 15] on div "[GEOGRAPHIC_DATA]" at bounding box center [725, 17] width 92 height 15
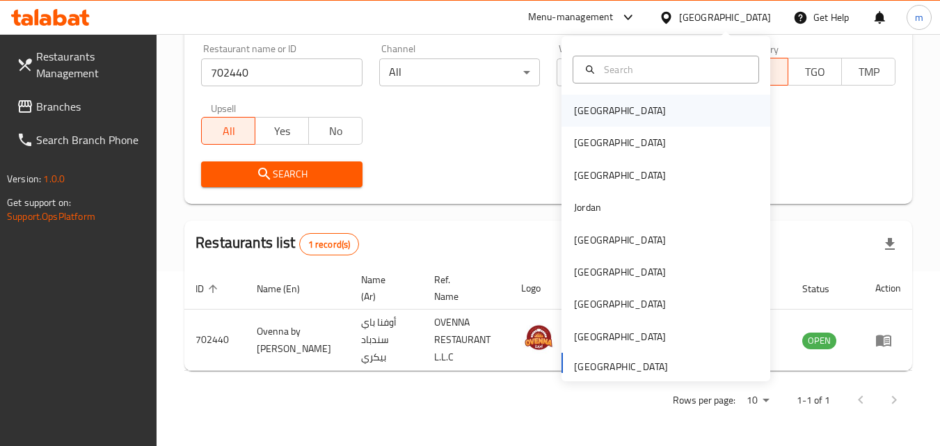
click at [620, 102] on div "[GEOGRAPHIC_DATA]" at bounding box center [665, 111] width 209 height 32
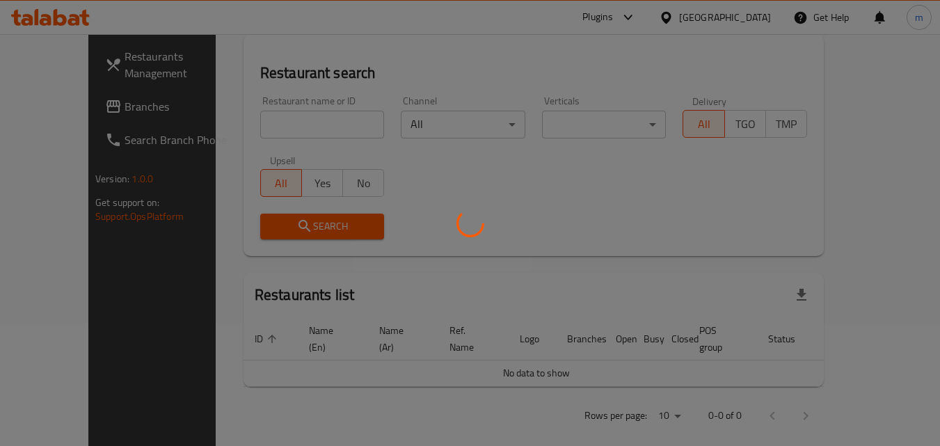
scroll to position [175, 0]
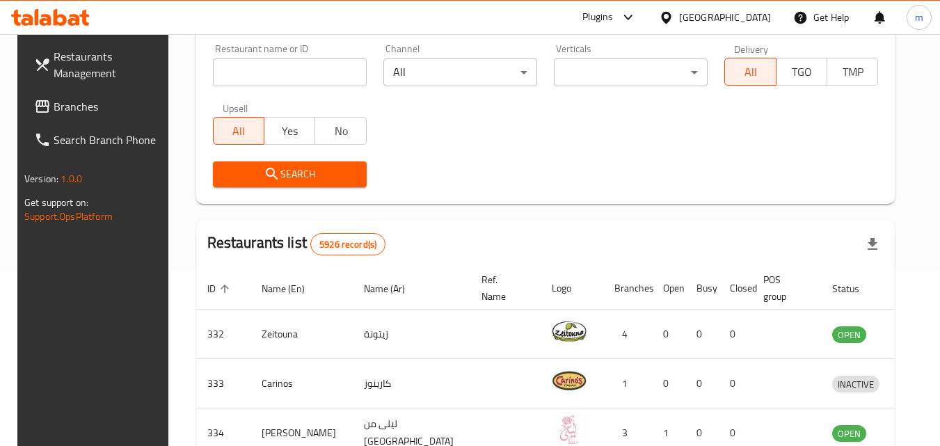
click at [61, 106] on span "Branches" at bounding box center [109, 106] width 110 height 17
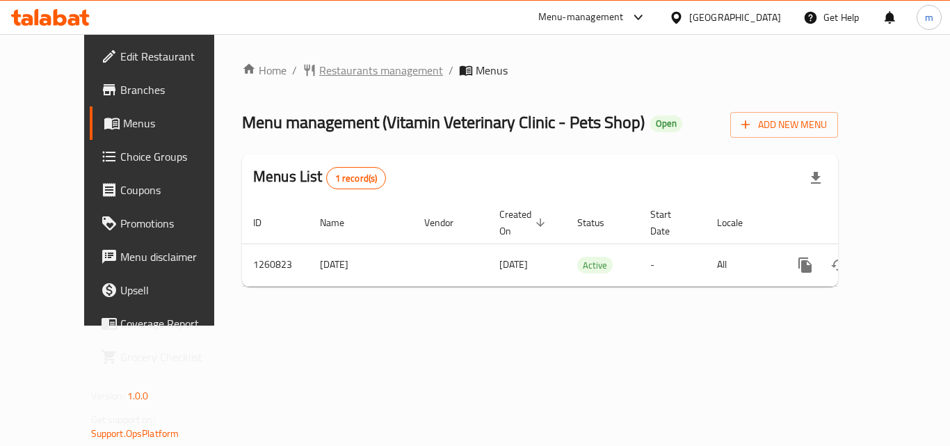
click at [323, 69] on span "Restaurants management" at bounding box center [381, 70] width 124 height 17
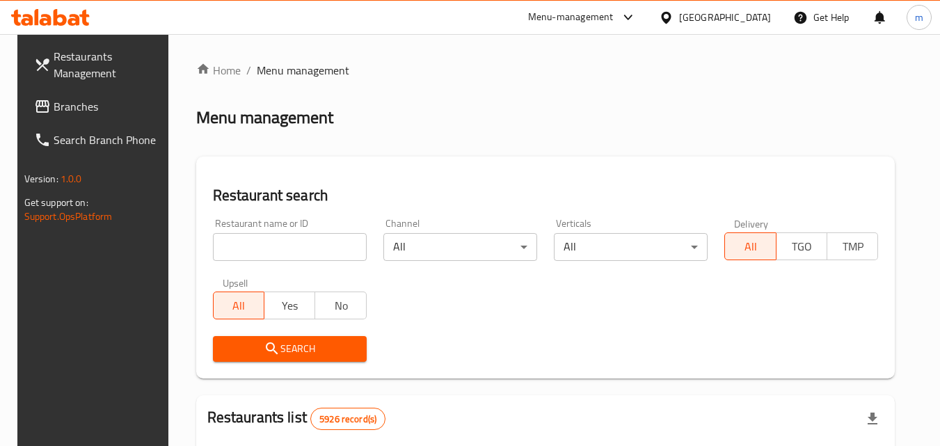
click at [266, 236] on input "search" at bounding box center [290, 247] width 154 height 28
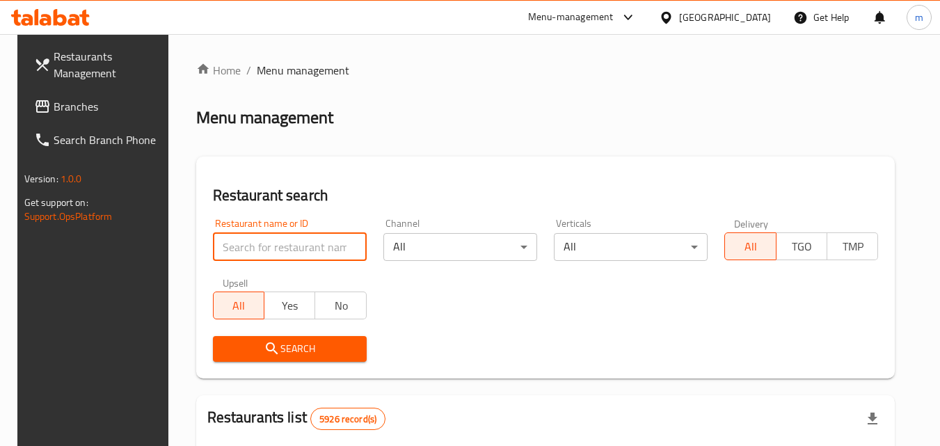
paste input "684813"
type input "684813"
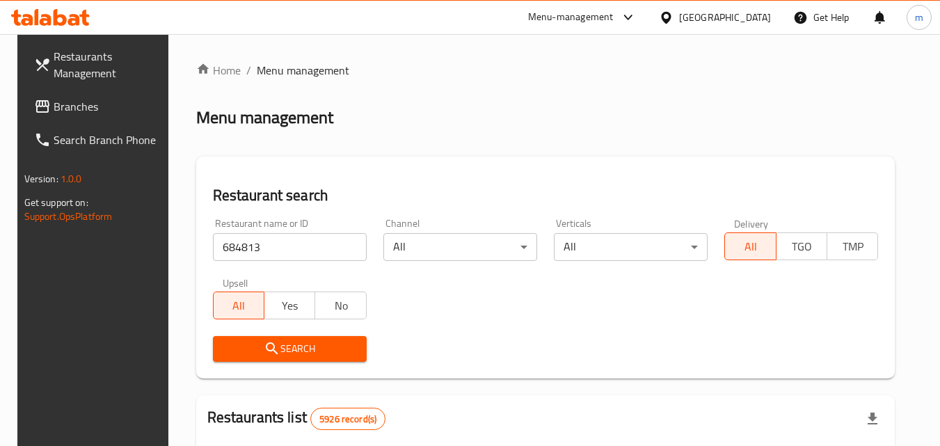
click at [249, 346] on span "Search" at bounding box center [289, 348] width 131 height 17
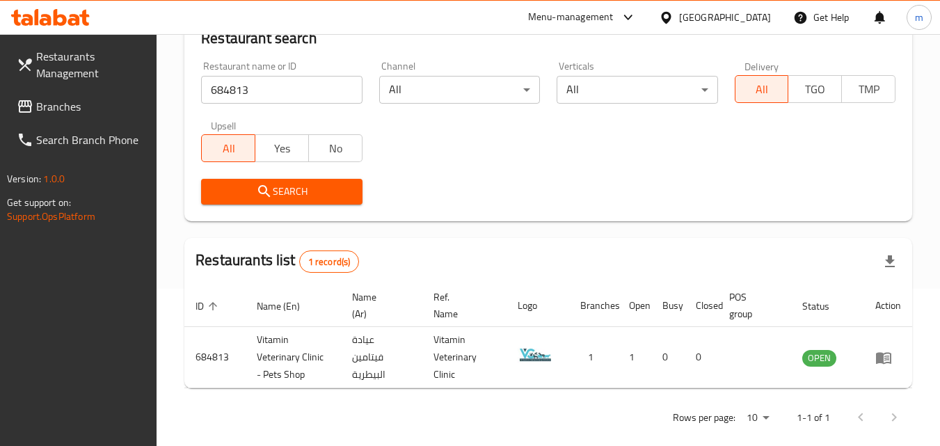
scroll to position [175, 0]
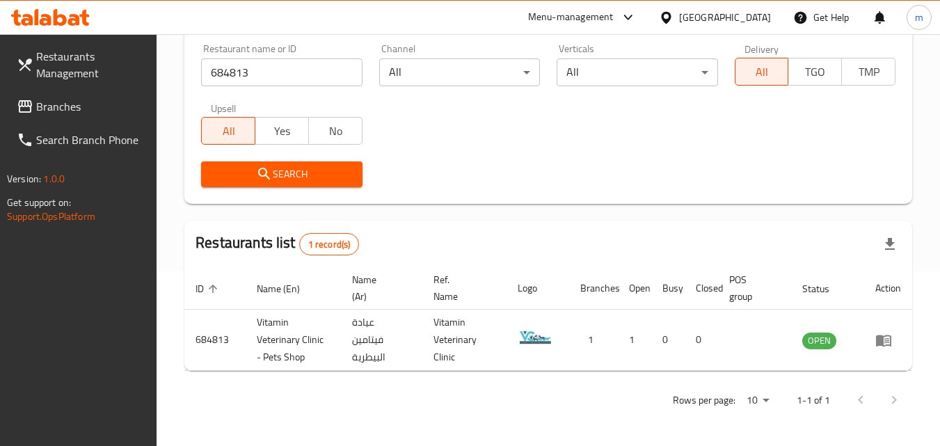
click at [762, 15] on div "[GEOGRAPHIC_DATA]" at bounding box center [725, 17] width 92 height 15
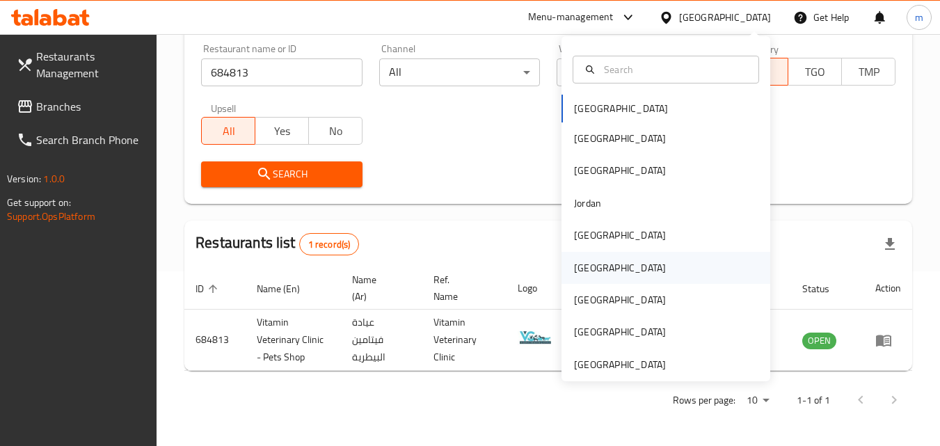
click at [599, 269] on div "[GEOGRAPHIC_DATA]" at bounding box center [620, 268] width 114 height 32
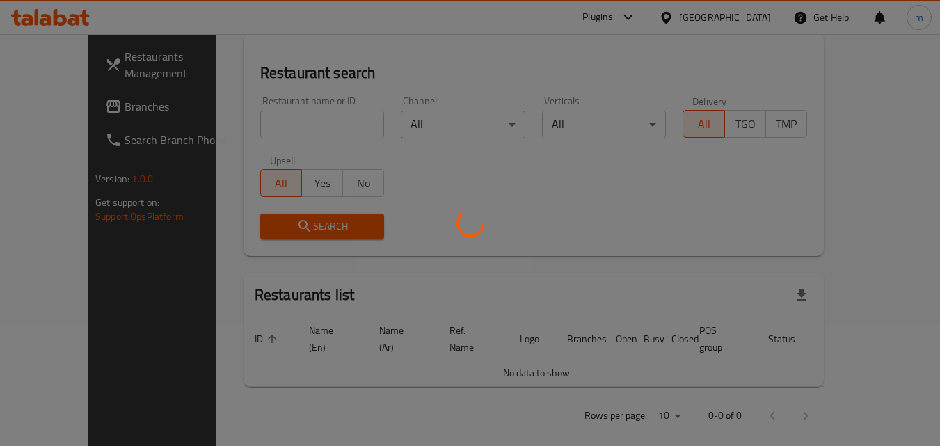
scroll to position [175, 0]
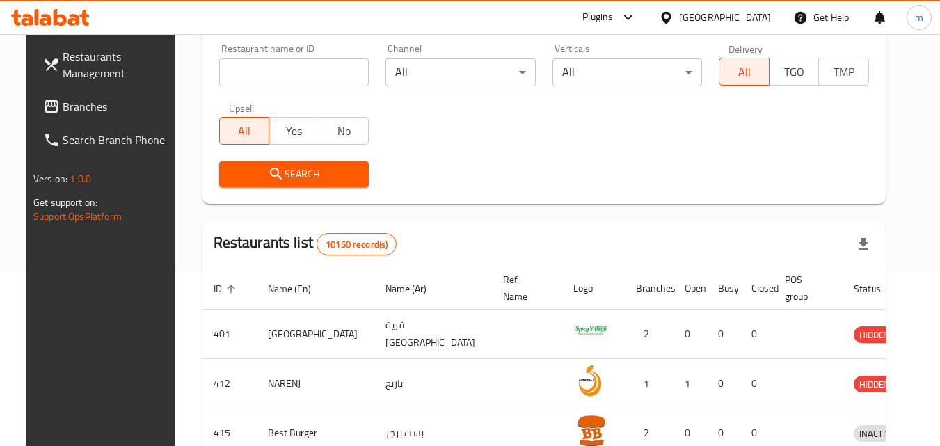
click at [69, 104] on span "Branches" at bounding box center [118, 106] width 110 height 17
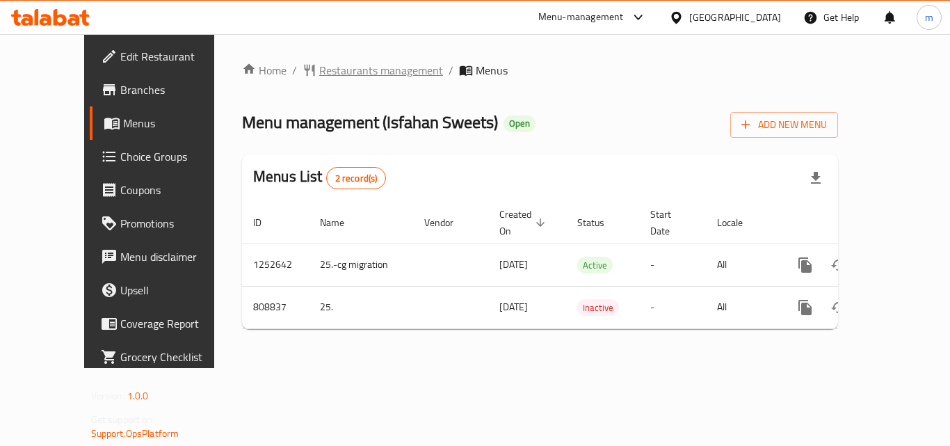
click at [321, 75] on span "Restaurants management" at bounding box center [381, 70] width 124 height 17
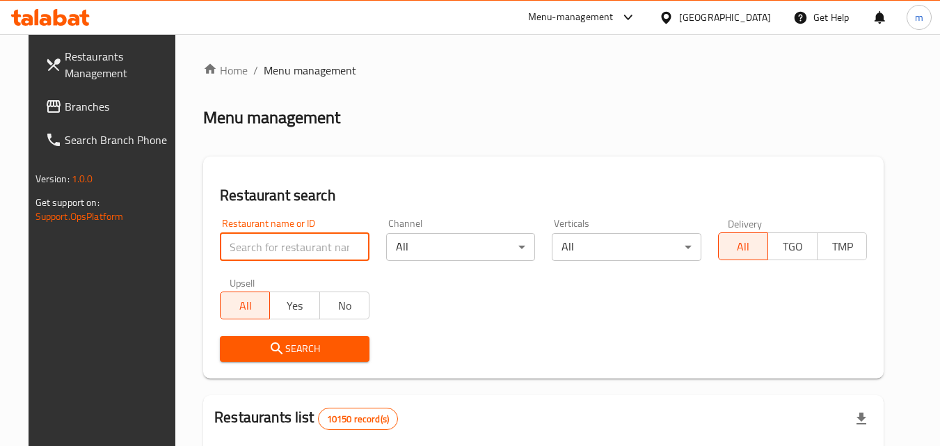
click at [253, 240] on input "search" at bounding box center [295, 247] width 150 height 28
paste input "654480"
type input "654480"
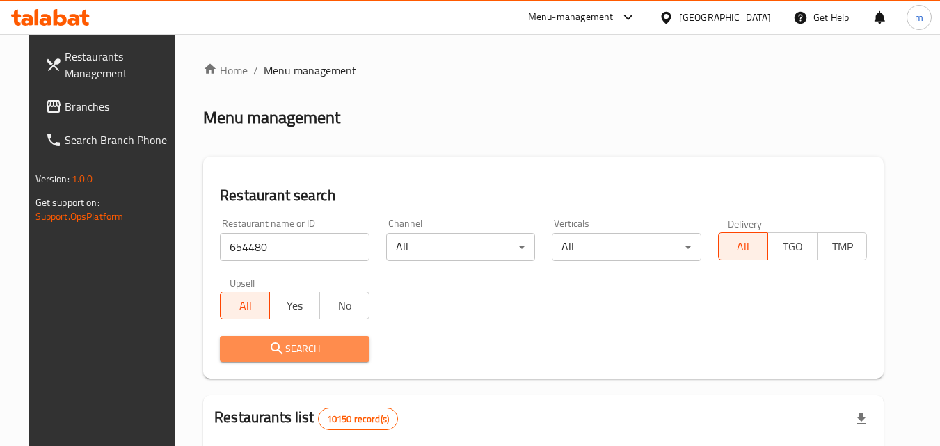
click at [303, 337] on button "Search" at bounding box center [295, 349] width 150 height 26
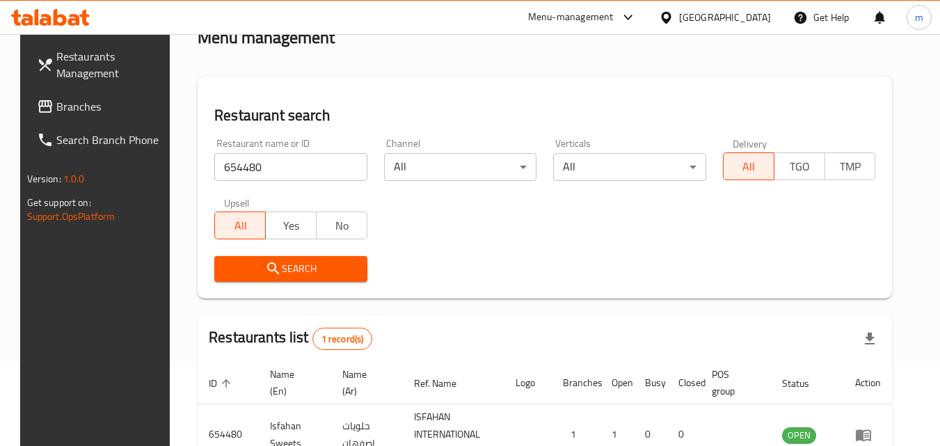
scroll to position [175, 0]
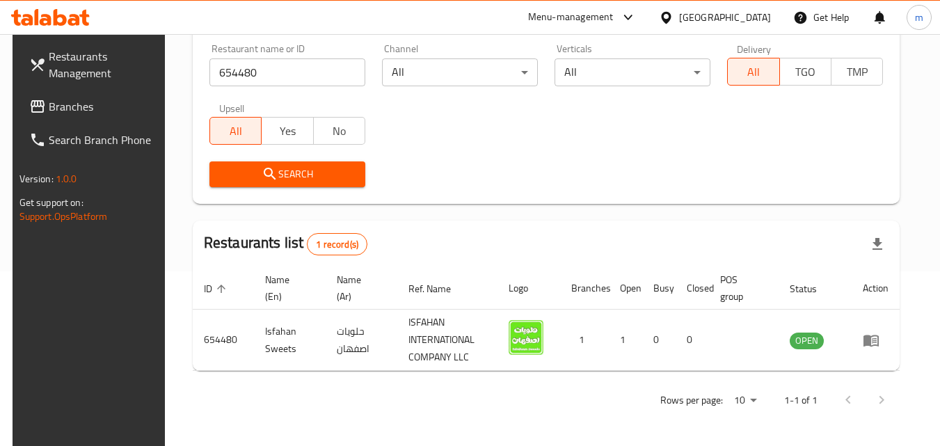
click at [755, 19] on div "[GEOGRAPHIC_DATA]" at bounding box center [725, 17] width 92 height 15
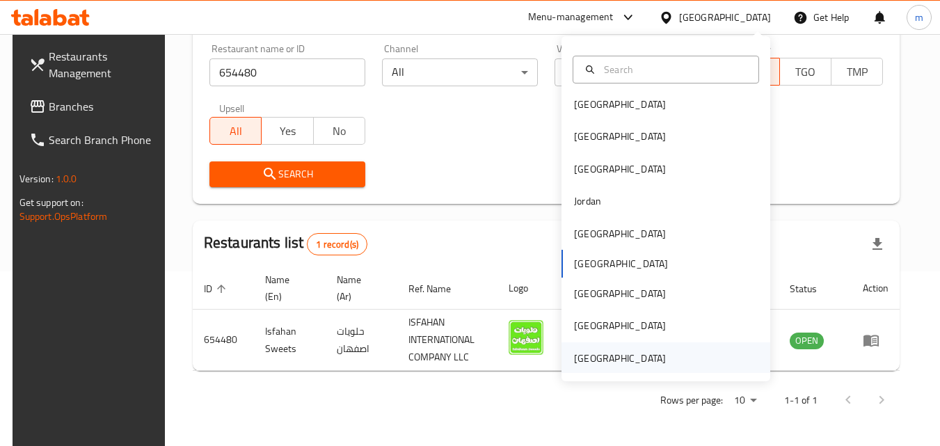
scroll to position [8, 0]
click at [616, 345] on div "[GEOGRAPHIC_DATA]" at bounding box center [620, 357] width 114 height 32
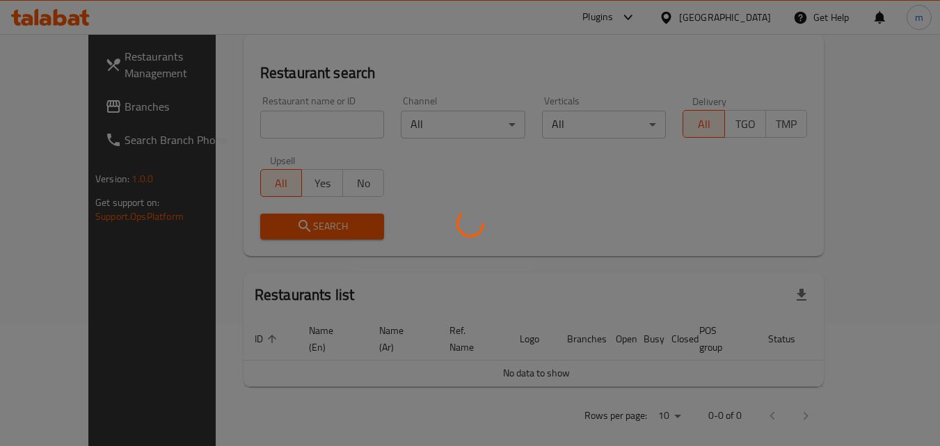
scroll to position [175, 0]
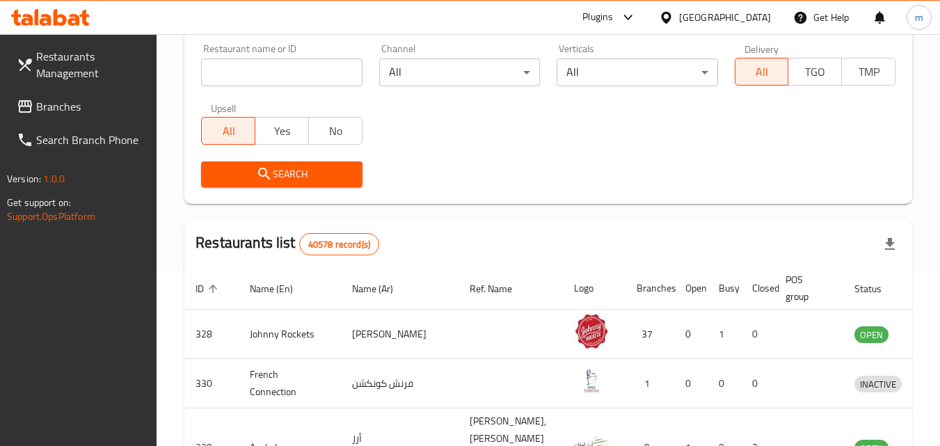
click at [76, 110] on span "Branches" at bounding box center [91, 106] width 110 height 17
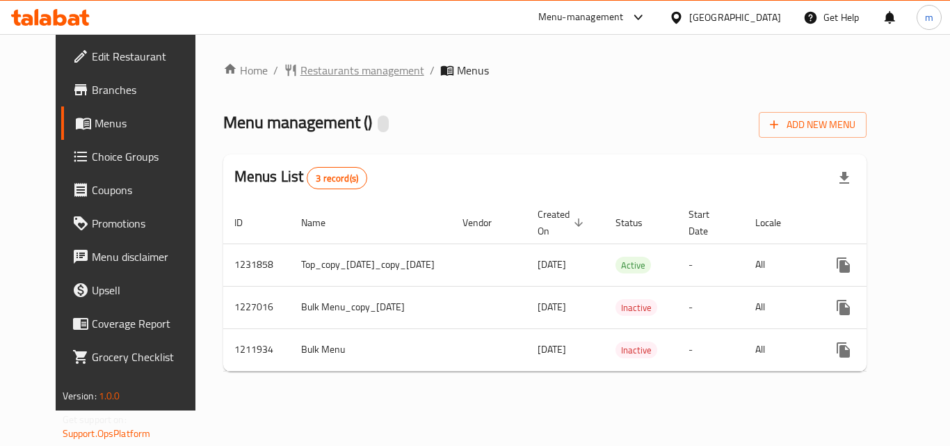
click at [300, 70] on span "Restaurants management" at bounding box center [362, 70] width 124 height 17
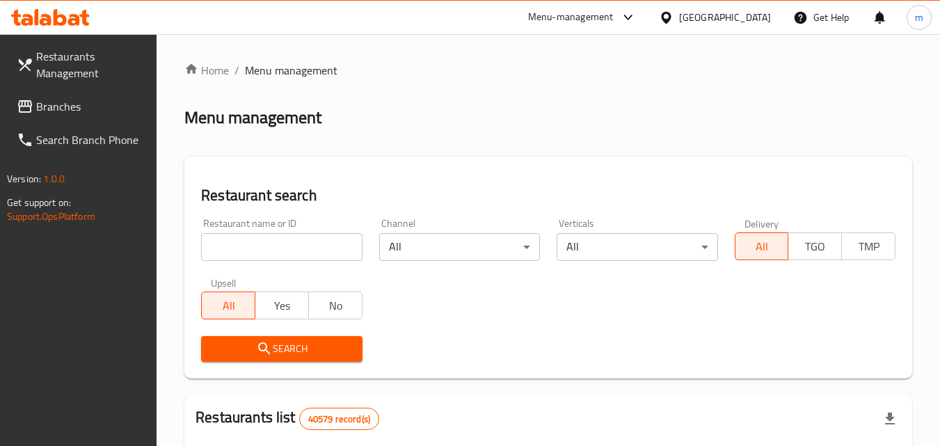
click at [277, 245] on input "search" at bounding box center [281, 247] width 161 height 28
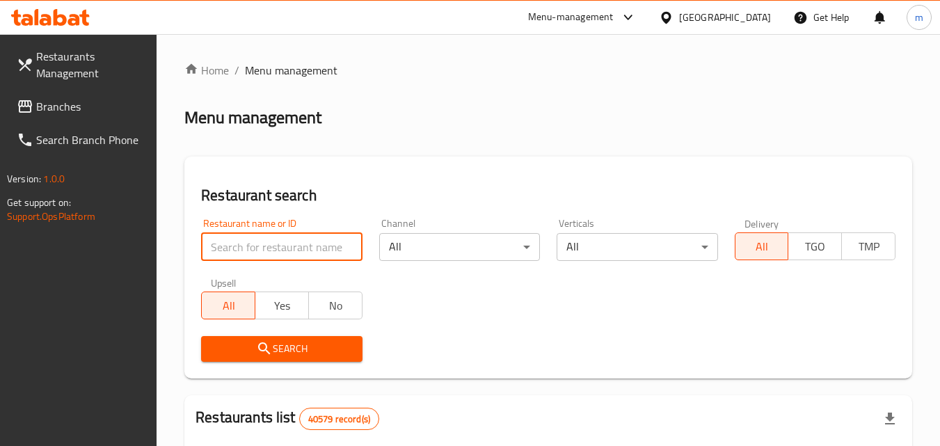
paste input "671506"
type input "671506"
click button "Search" at bounding box center [281, 349] width 161 height 26
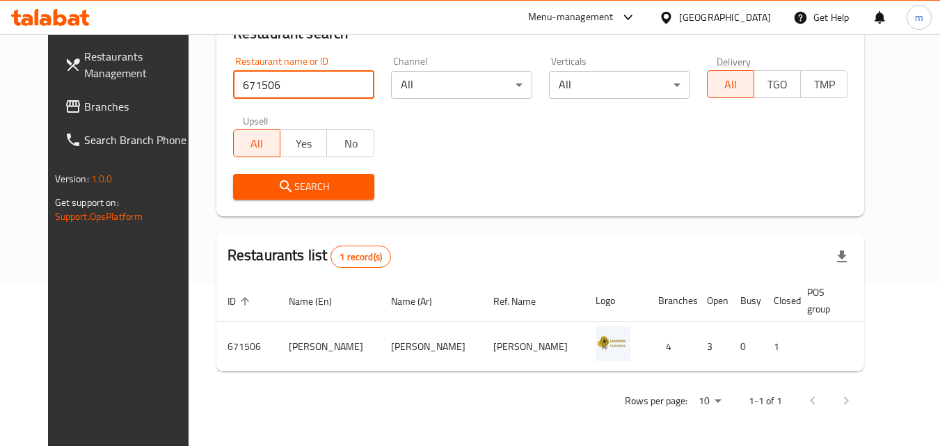
scroll to position [163, 0]
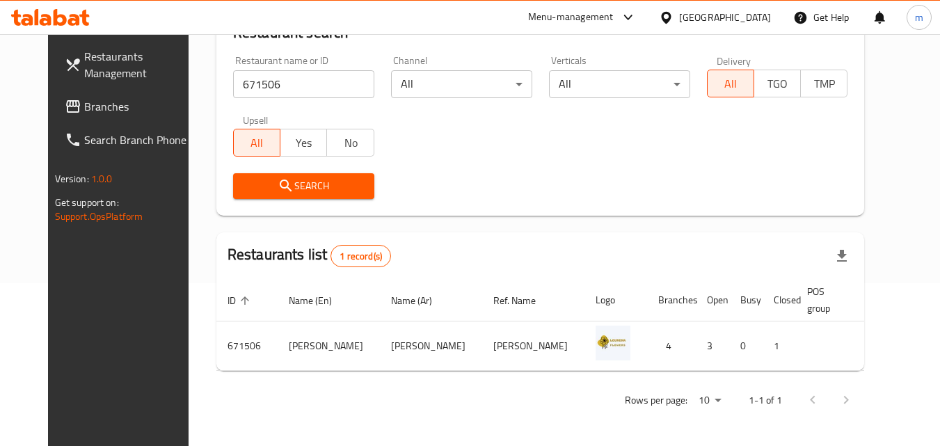
click at [686, 7] on div "[GEOGRAPHIC_DATA]" at bounding box center [714, 17] width 134 height 33
click at [710, 17] on div "[GEOGRAPHIC_DATA]" at bounding box center [725, 17] width 92 height 15
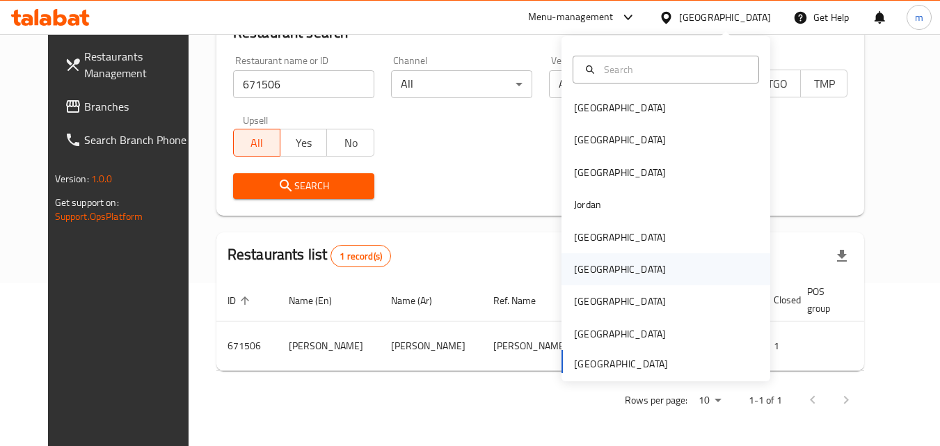
scroll to position [0, 0]
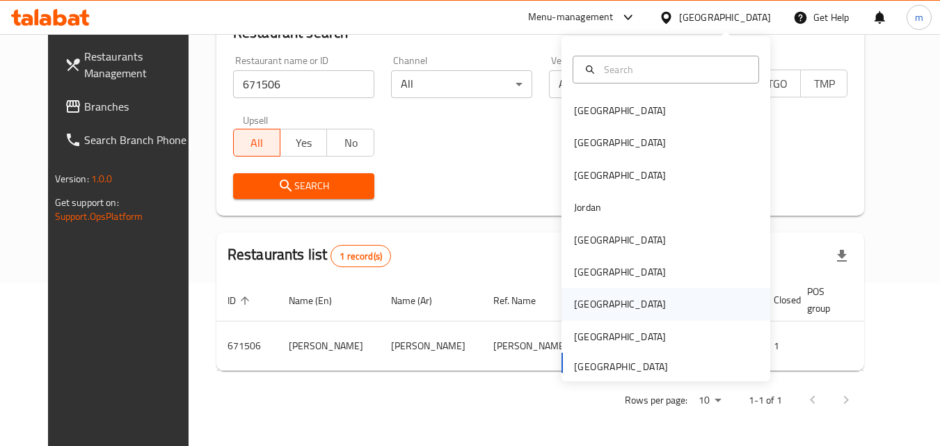
click at [586, 309] on div "[GEOGRAPHIC_DATA]" at bounding box center [620, 303] width 92 height 15
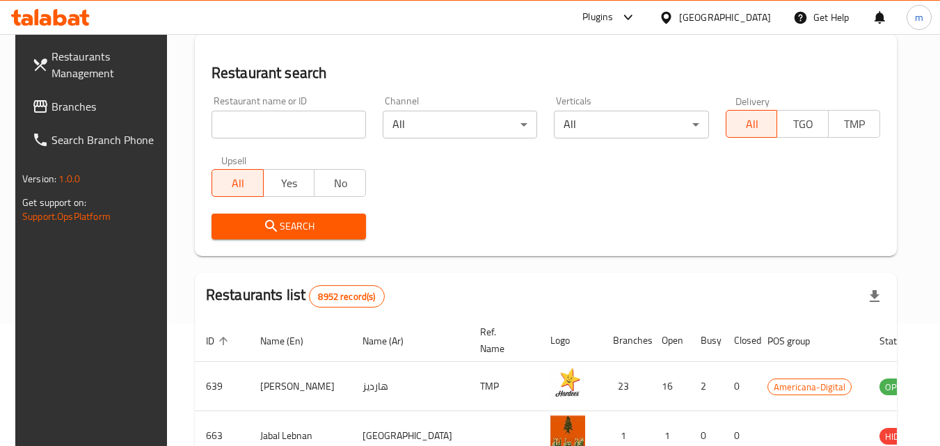
scroll to position [163, 0]
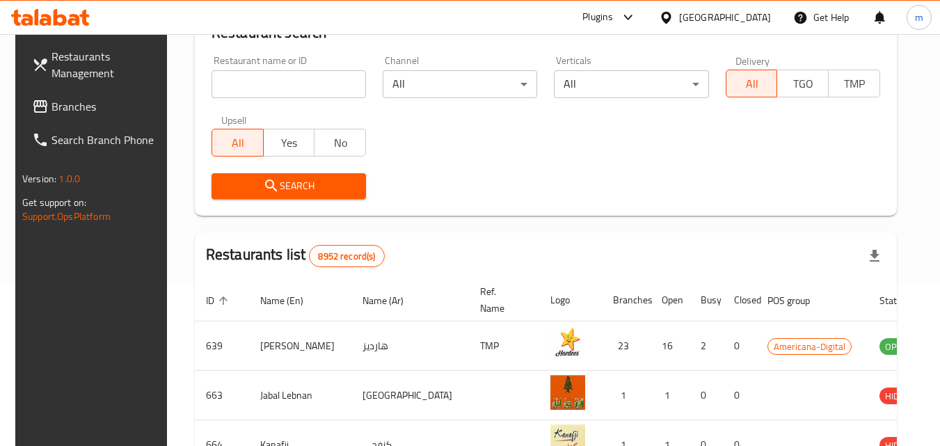
click at [68, 111] on span "Branches" at bounding box center [106, 106] width 110 height 17
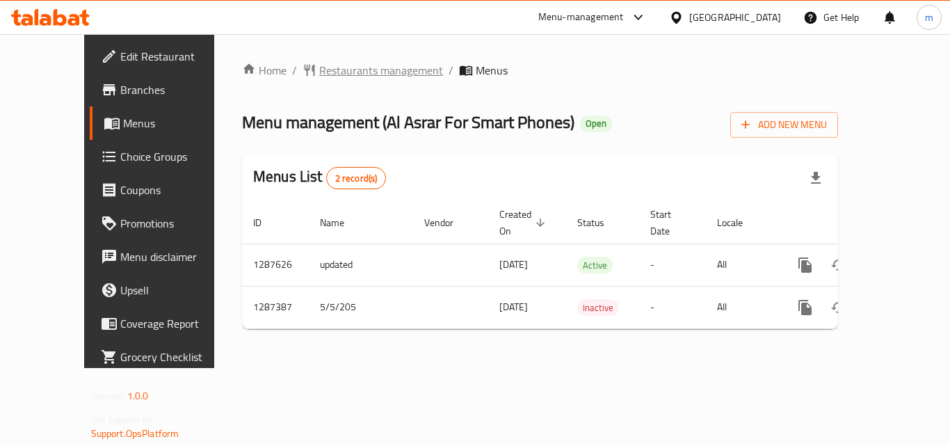
click at [322, 64] on span "Restaurants management" at bounding box center [381, 70] width 124 height 17
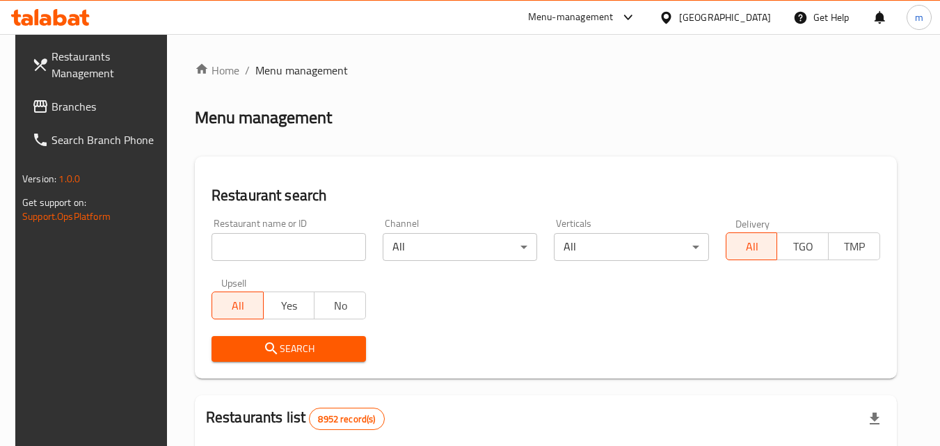
click at [270, 245] on input "search" at bounding box center [288, 247] width 154 height 28
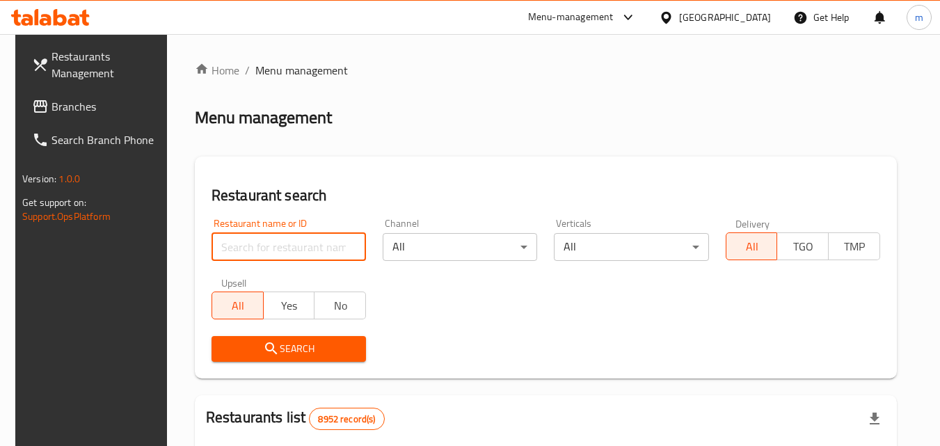
paste input "696648"
type input "696648"
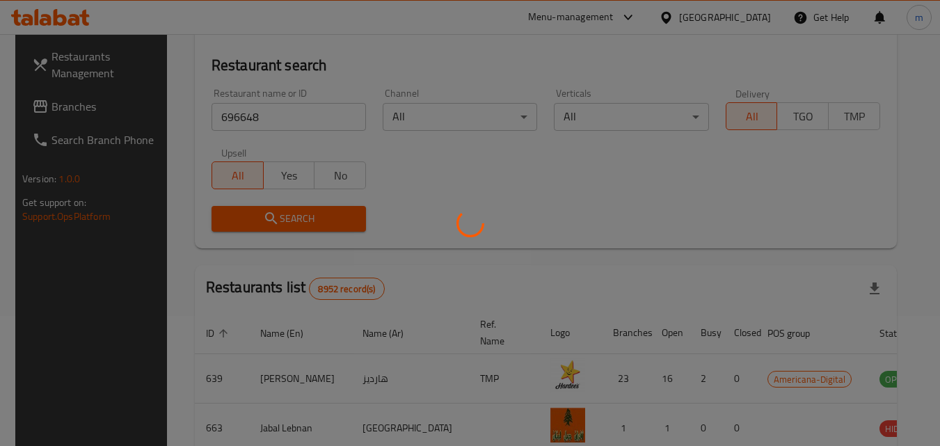
scroll to position [175, 0]
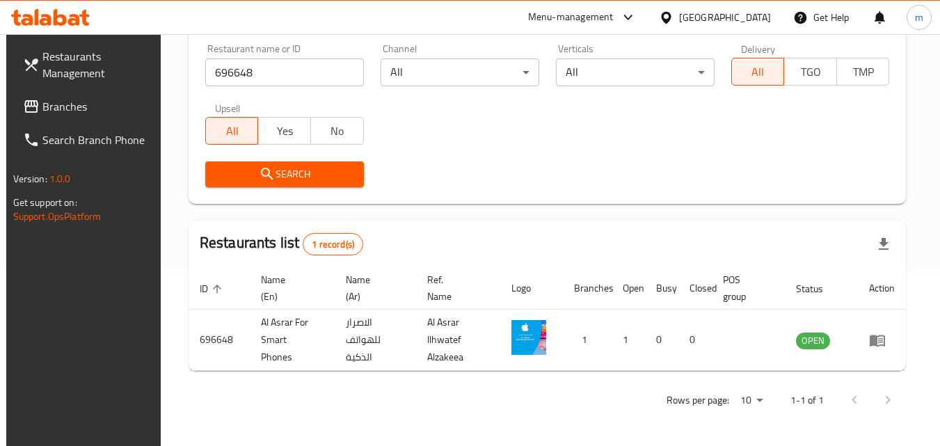
click at [747, 11] on div "[GEOGRAPHIC_DATA]" at bounding box center [725, 17] width 92 height 15
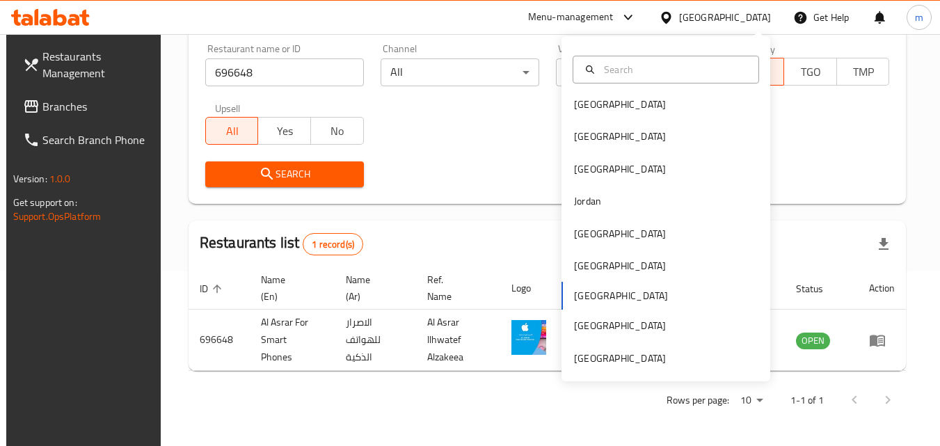
scroll to position [8, 0]
click at [615, 349] on div "[GEOGRAPHIC_DATA]" at bounding box center [620, 356] width 92 height 15
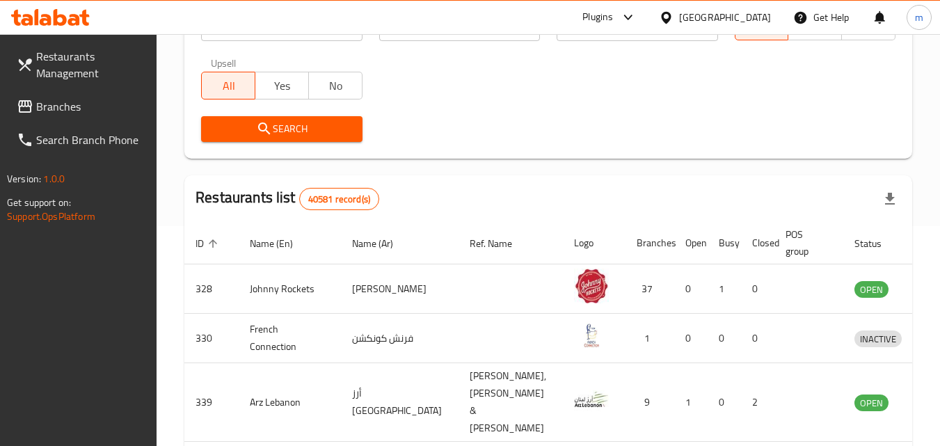
scroll to position [244, 0]
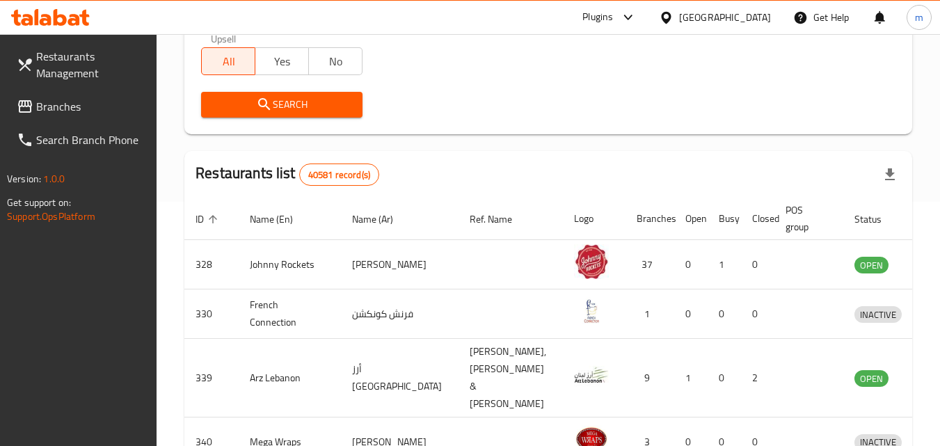
click at [45, 98] on span "Branches" at bounding box center [91, 106] width 110 height 17
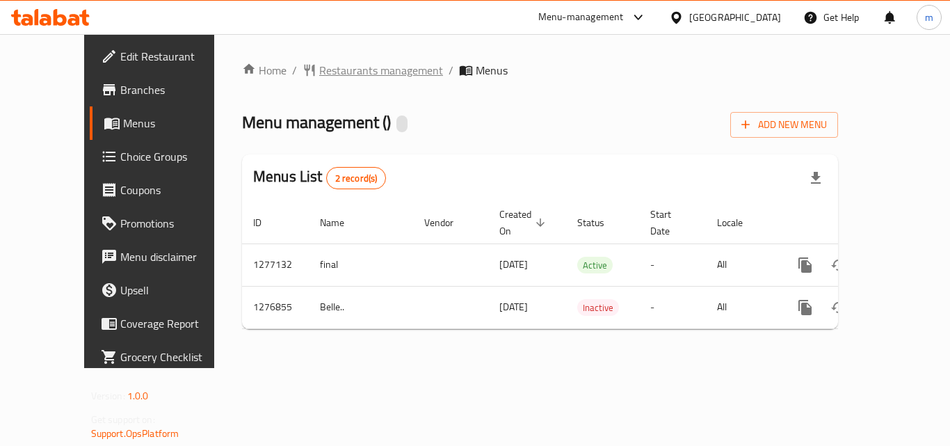
click at [330, 72] on span "Restaurants management" at bounding box center [381, 70] width 124 height 17
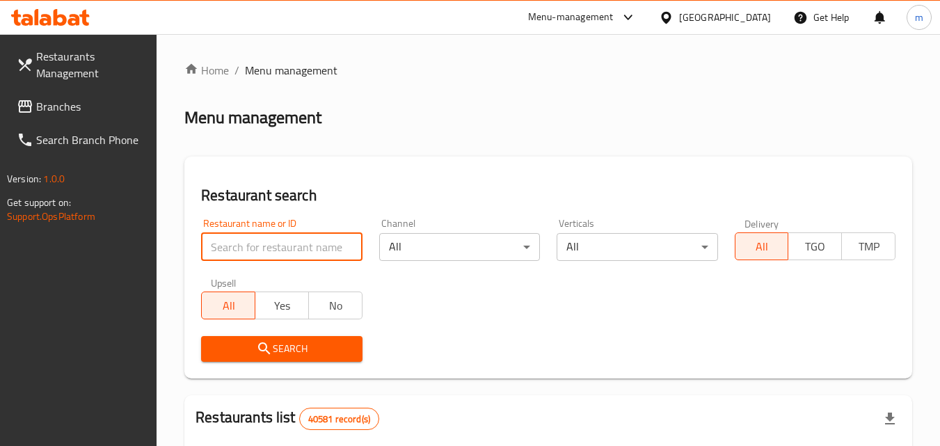
click at [289, 236] on input "search" at bounding box center [281, 247] width 161 height 28
paste input "692169"
type input "692169"
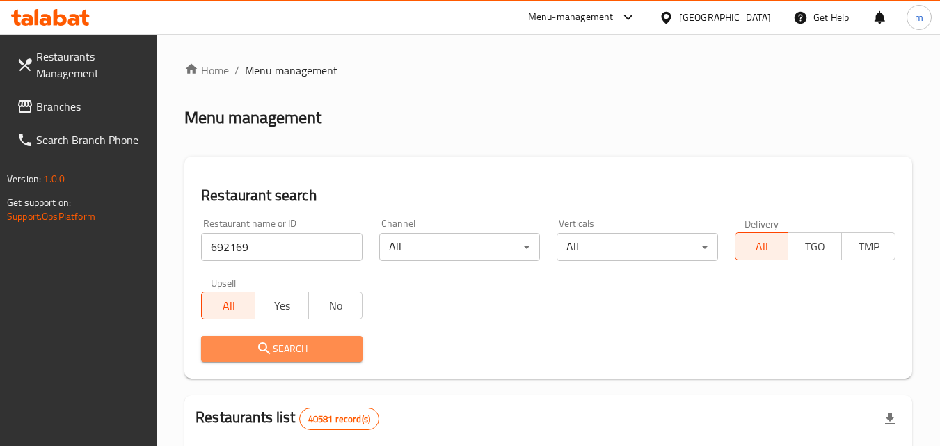
click at [328, 357] on button "Search" at bounding box center [281, 349] width 161 height 26
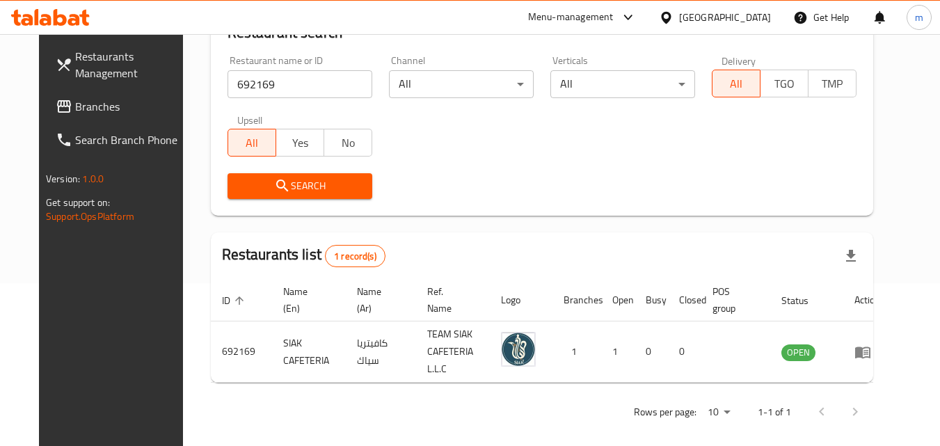
scroll to position [93, 0]
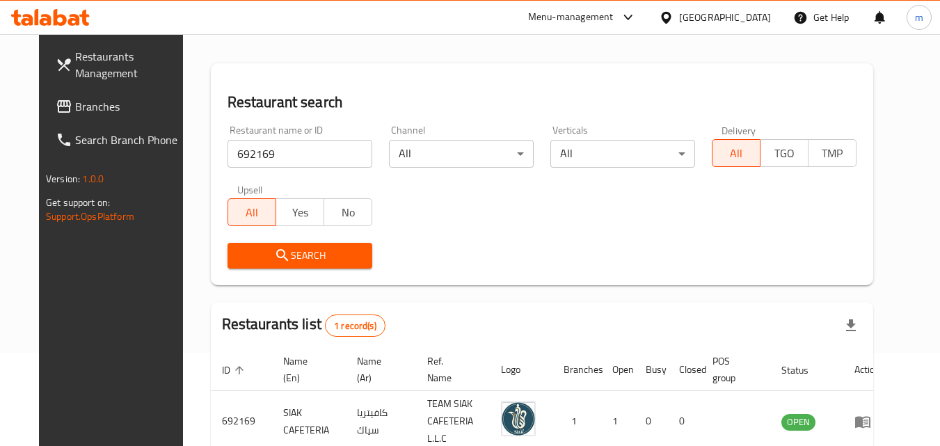
click at [727, 16] on div "[GEOGRAPHIC_DATA]" at bounding box center [725, 17] width 92 height 15
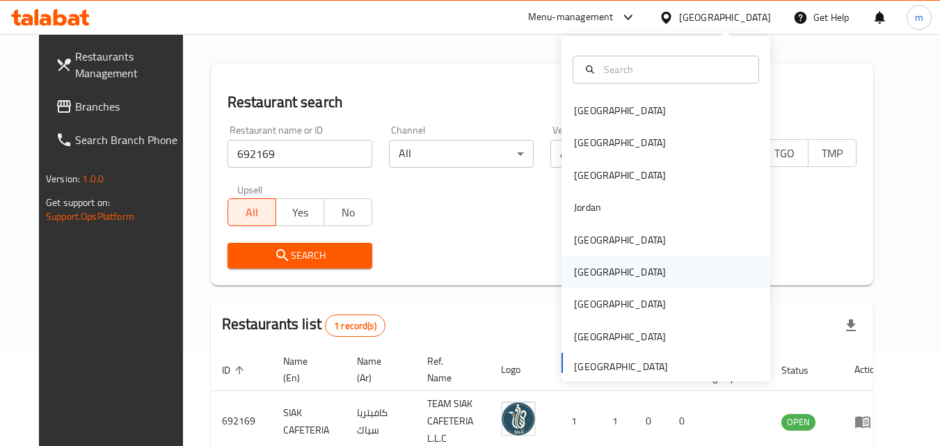
click at [585, 265] on div "[GEOGRAPHIC_DATA]" at bounding box center [620, 271] width 92 height 15
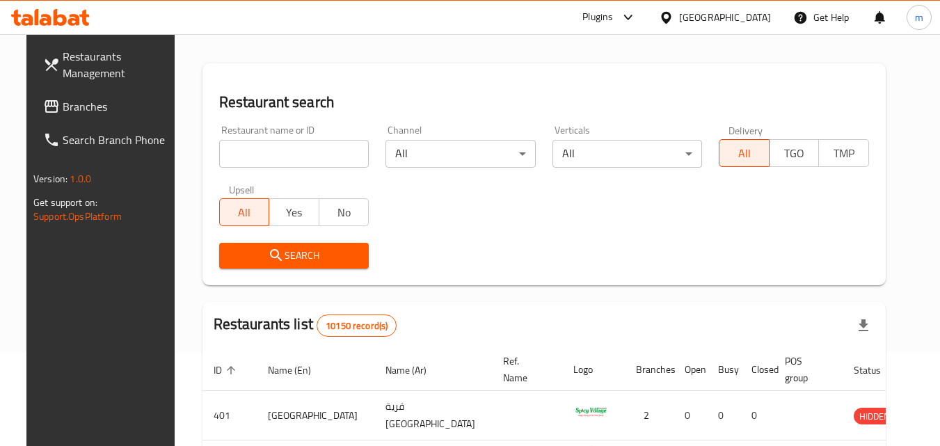
click at [43, 111] on icon at bounding box center [51, 106] width 17 height 17
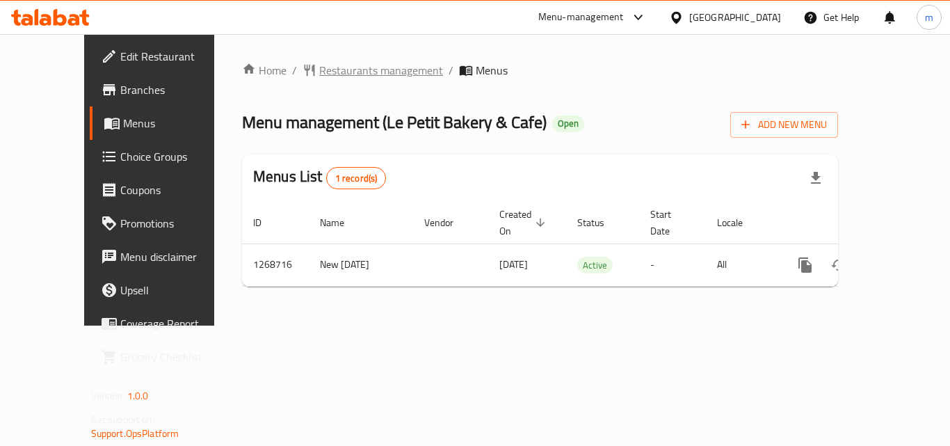
click at [323, 65] on span "Restaurants management" at bounding box center [381, 70] width 124 height 17
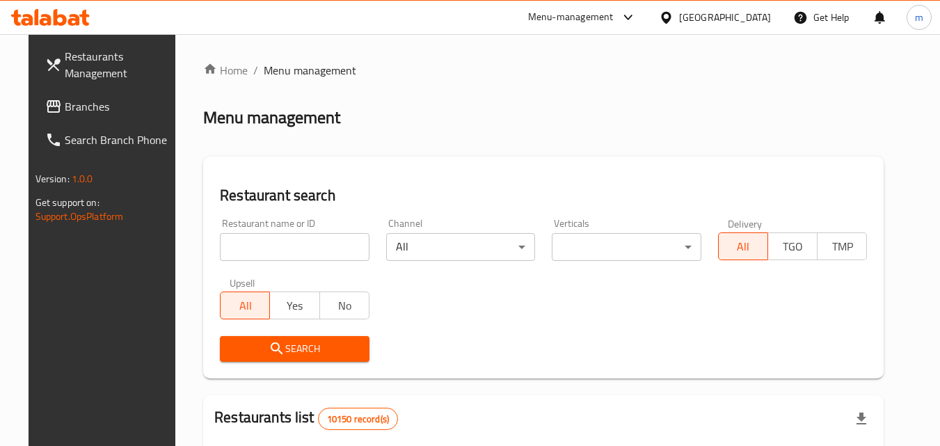
click at [259, 252] on input "search" at bounding box center [295, 247] width 150 height 28
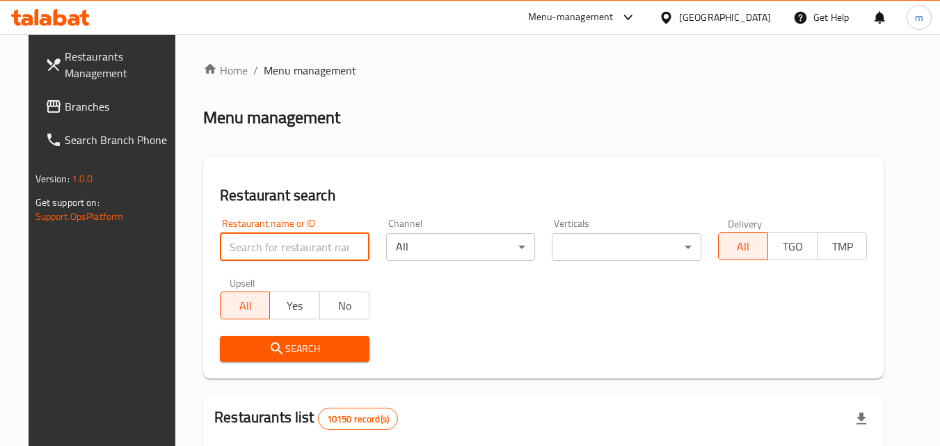
paste input "688276"
type input "688276"
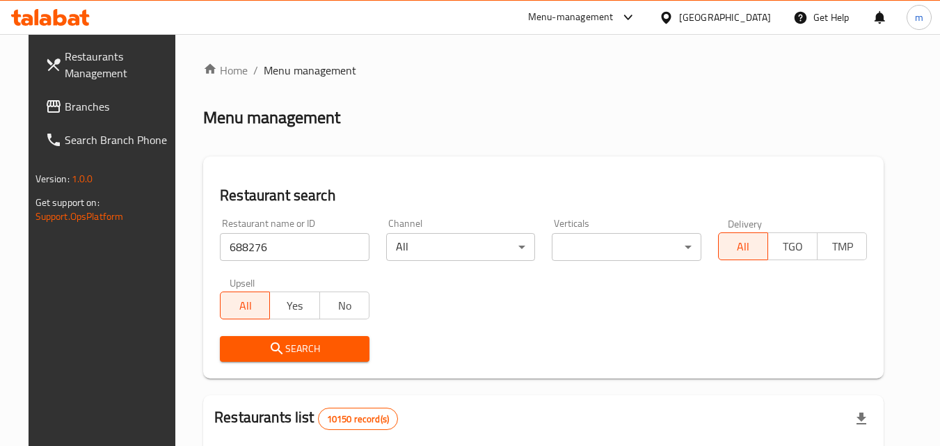
click at [268, 348] on icon "submit" at bounding box center [276, 348] width 17 height 17
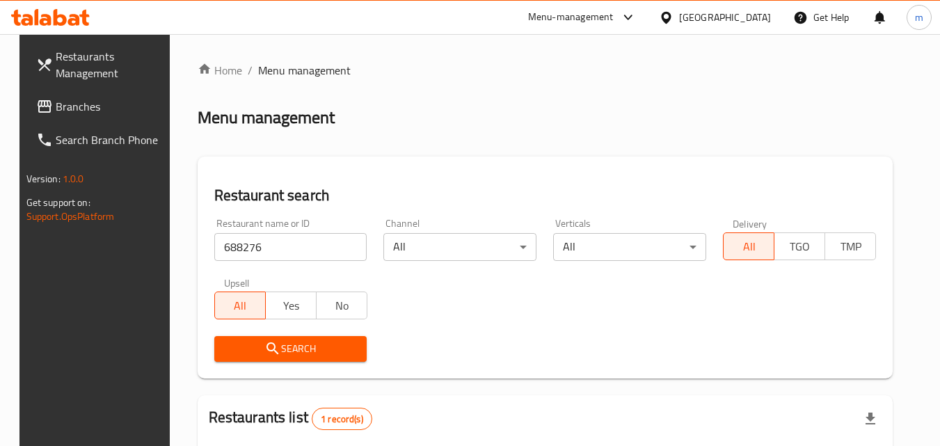
click at [679, 22] on div at bounding box center [669, 17] width 20 height 15
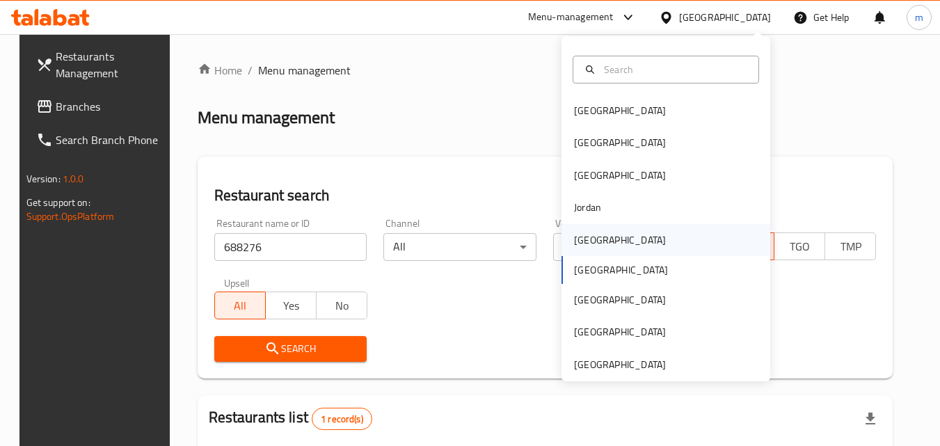
click at [609, 250] on div "[GEOGRAPHIC_DATA]" at bounding box center [665, 240] width 209 height 32
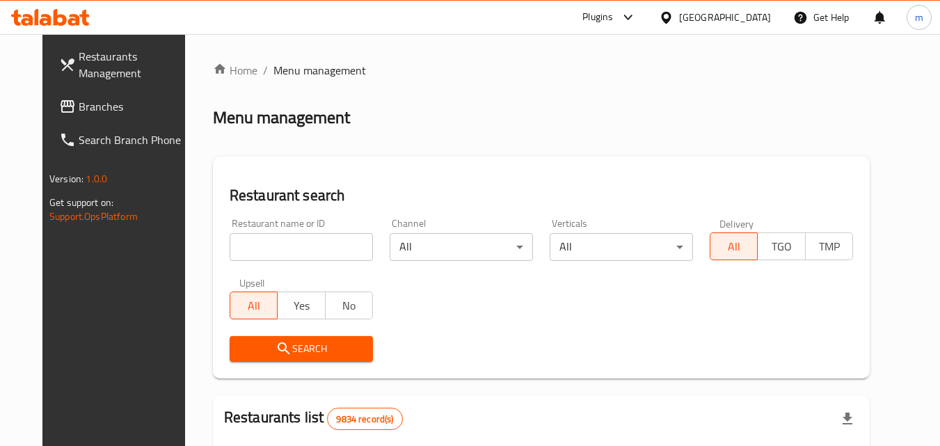
click at [79, 113] on span "Branches" at bounding box center [134, 106] width 110 height 17
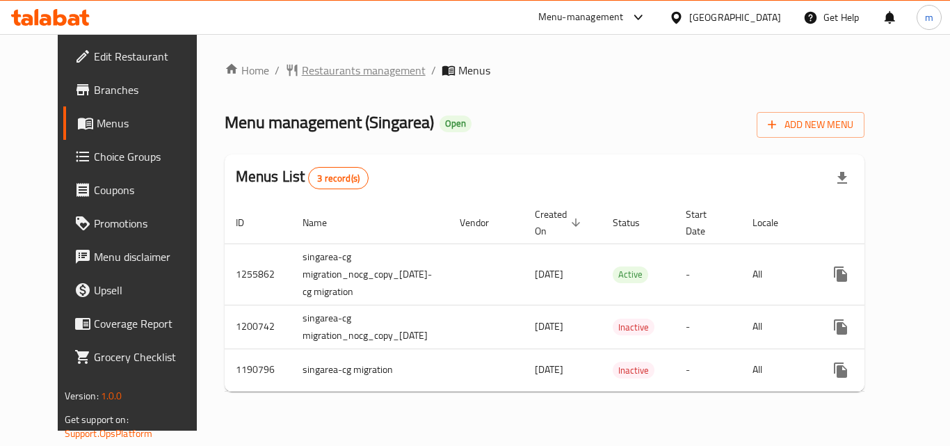
click at [346, 71] on span "Restaurants management" at bounding box center [364, 70] width 124 height 17
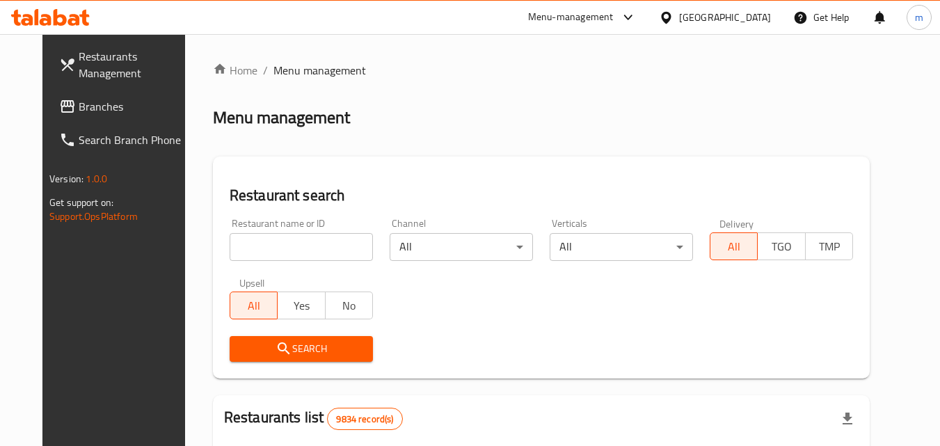
click at [307, 248] on input "search" at bounding box center [300, 247] width 143 height 28
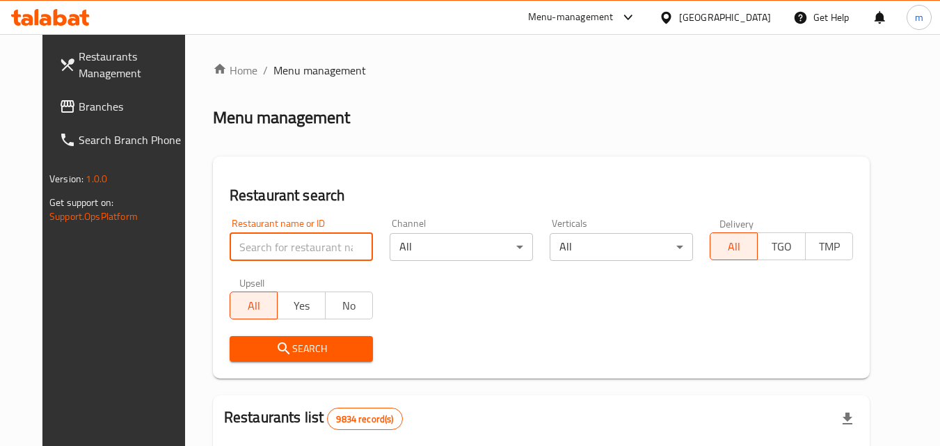
paste input "623221"
type input "623221"
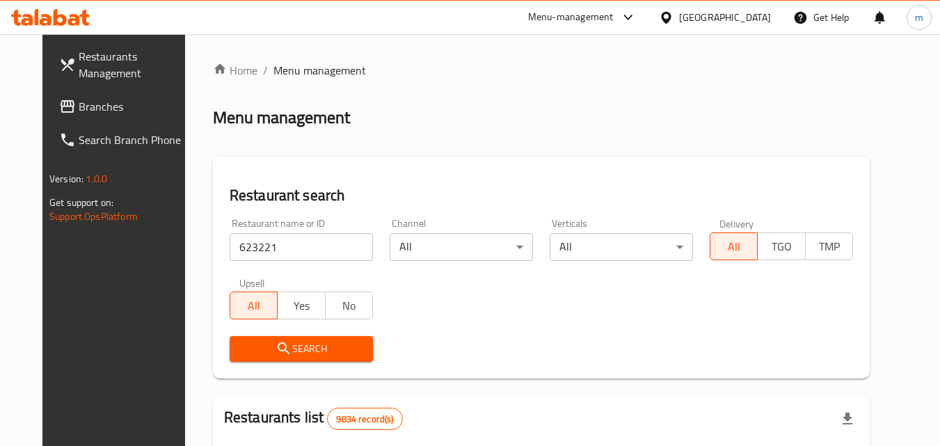
click at [307, 352] on span "Search" at bounding box center [301, 348] width 121 height 17
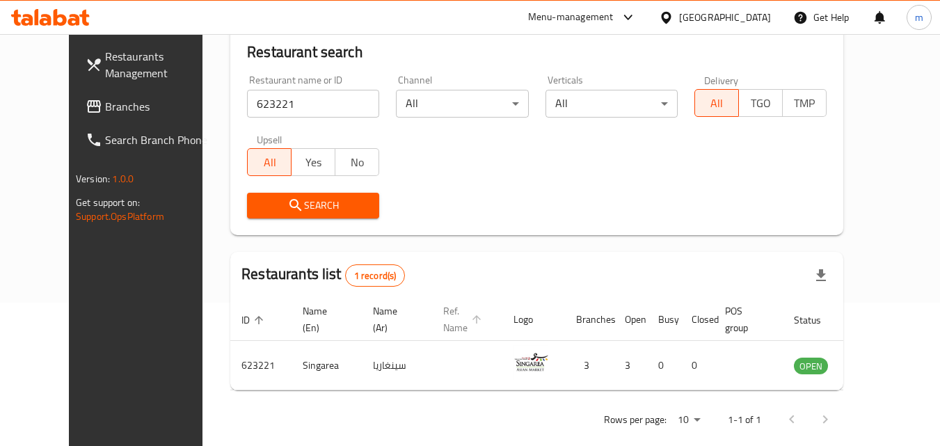
scroll to position [163, 0]
